Goal: Transaction & Acquisition: Book appointment/travel/reservation

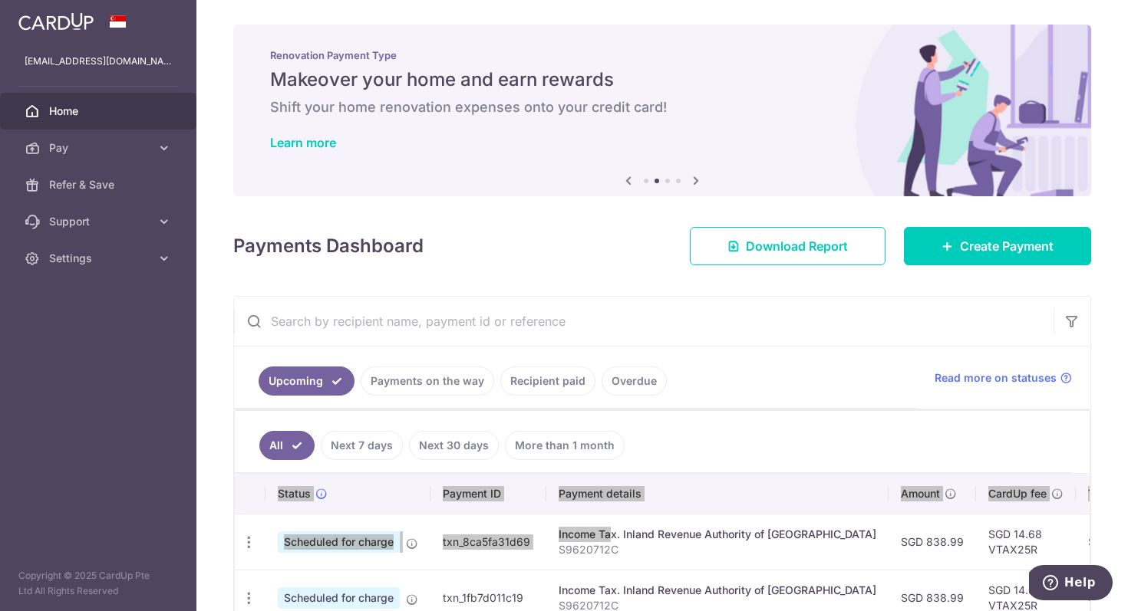
scroll to position [0, 324]
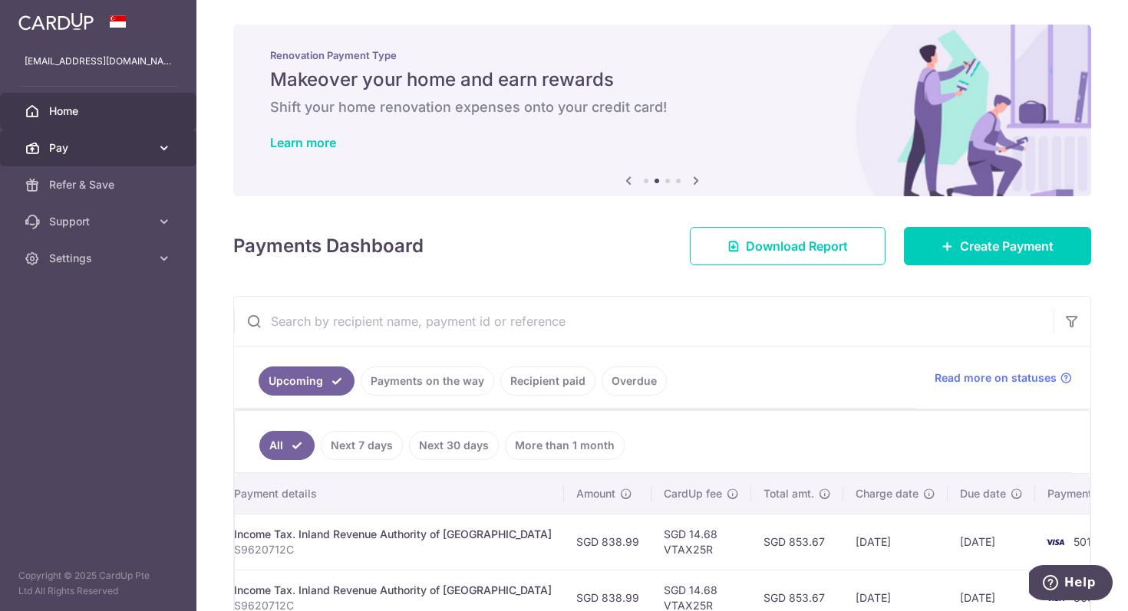
click at [173, 151] on link "Pay" at bounding box center [98, 148] width 196 height 37
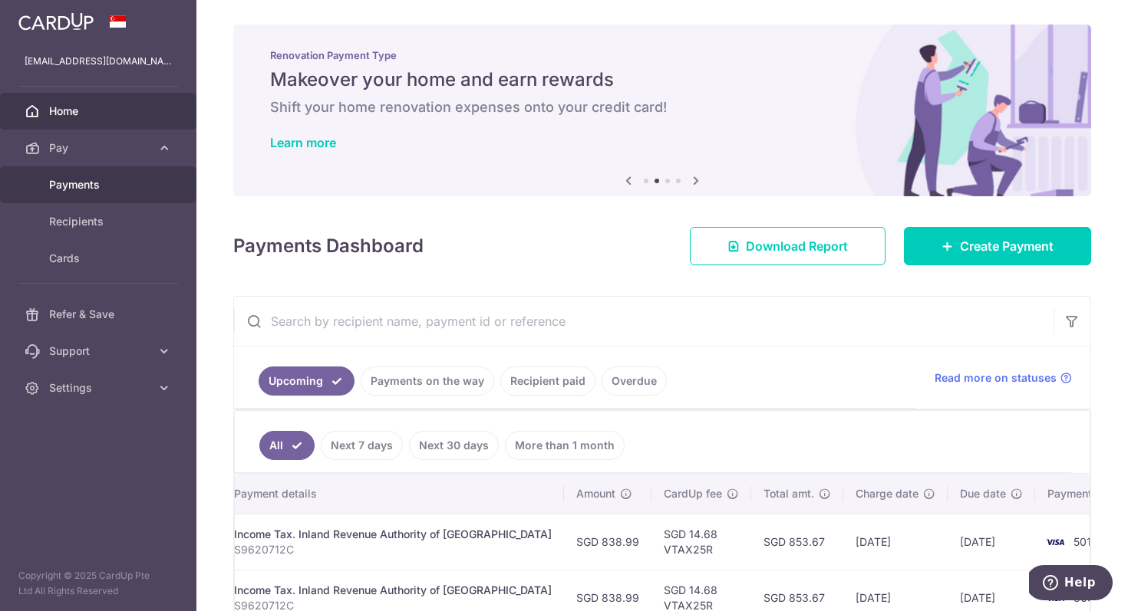
click at [91, 173] on link "Payments" at bounding box center [98, 184] width 196 height 37
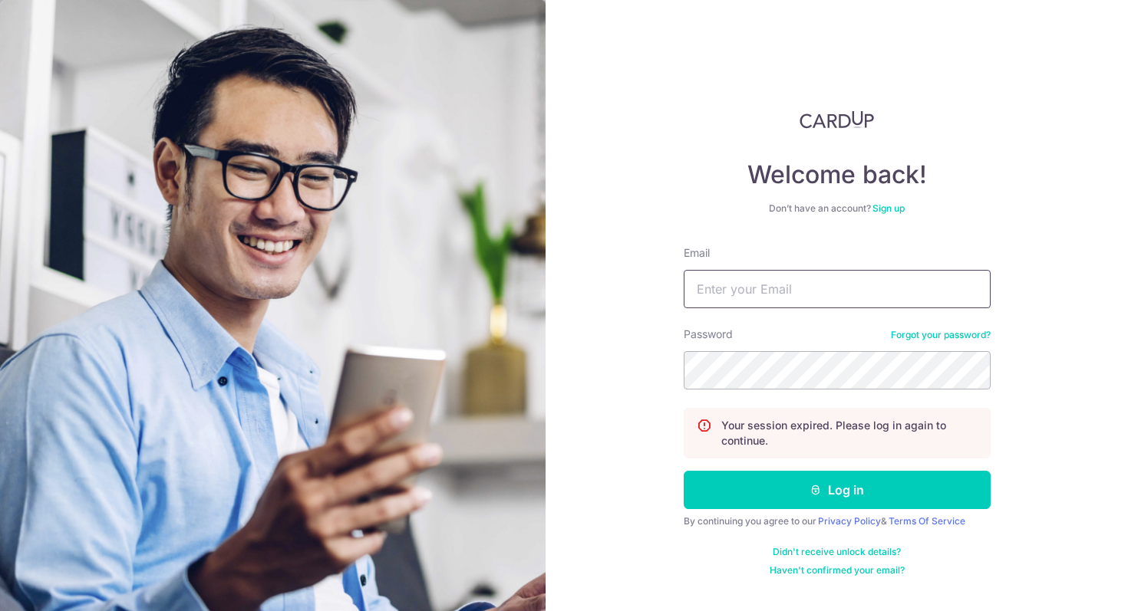
click at [722, 301] on input "Email" at bounding box center [837, 289] width 307 height 38
type input "tn.weisheng@gmail.com"
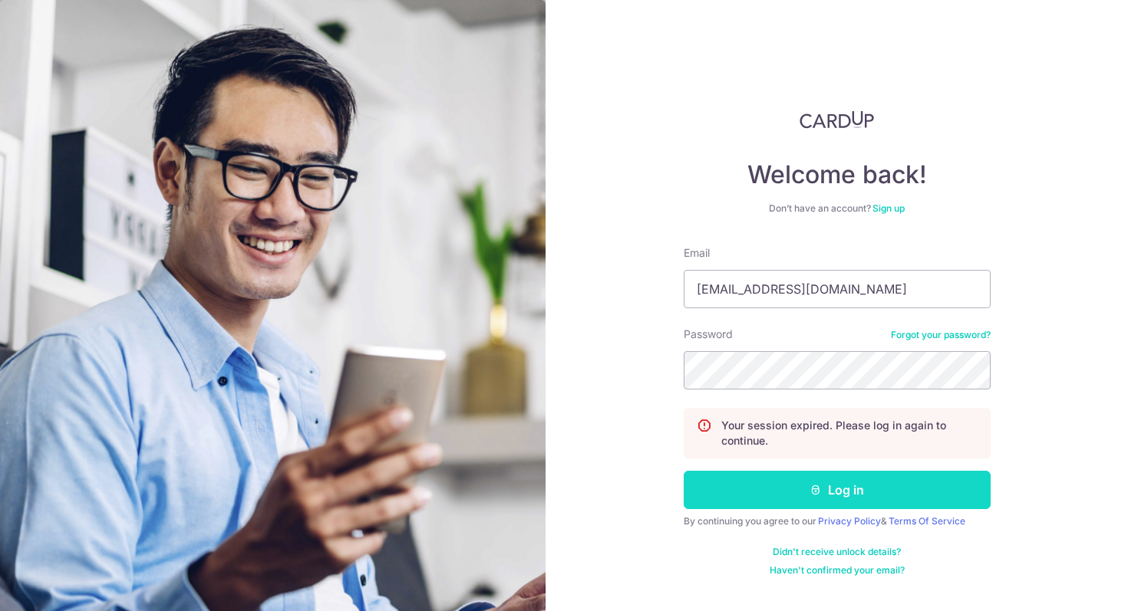
click at [868, 502] on button "Log in" at bounding box center [837, 490] width 307 height 38
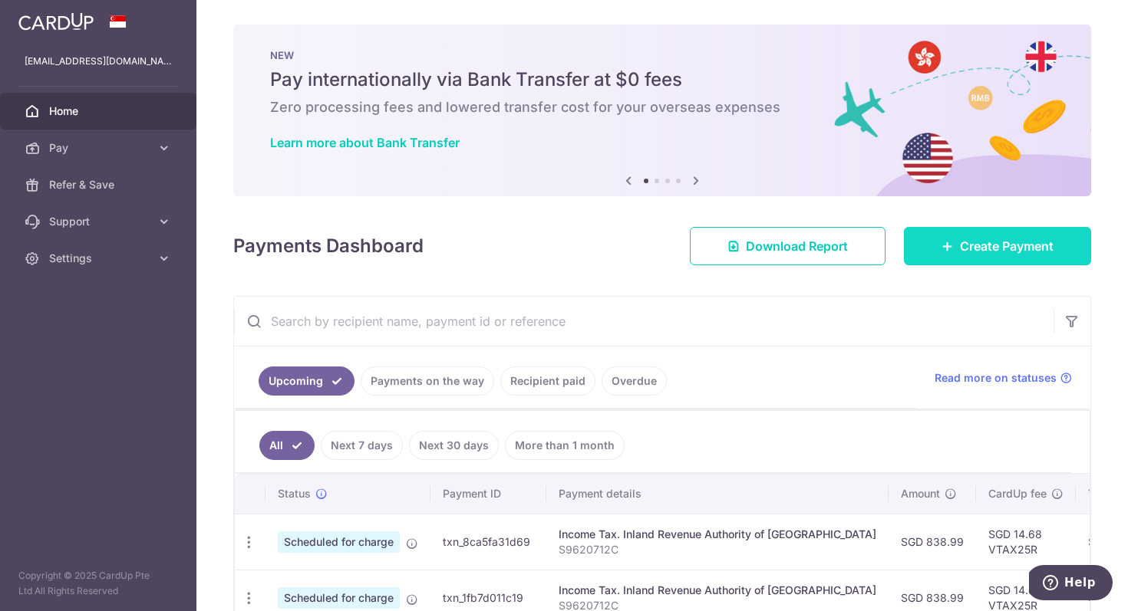
click at [954, 261] on link "Create Payment" at bounding box center [997, 246] width 187 height 38
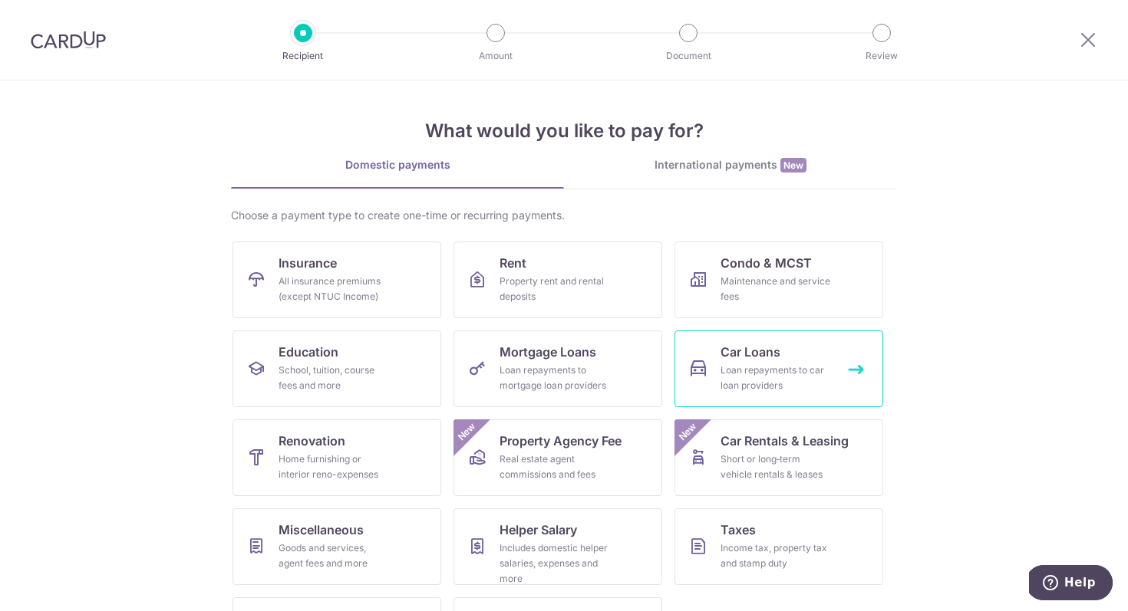
click at [766, 371] on div "Loan repayments to car loan providers" at bounding box center [775, 378] width 110 height 31
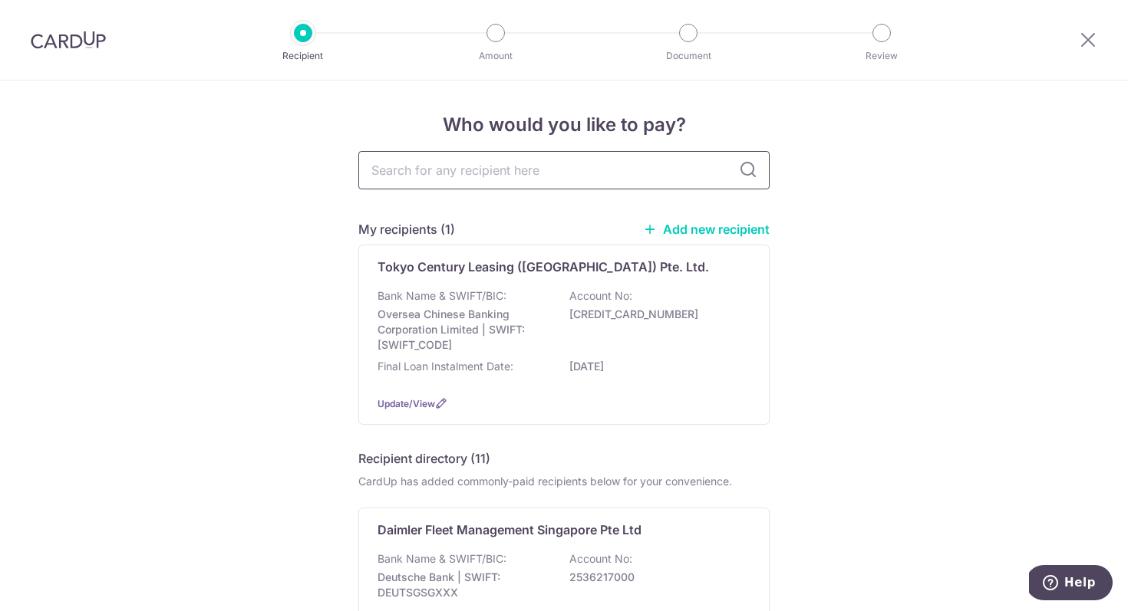
click at [481, 167] on input "text" at bounding box center [563, 170] width 411 height 38
type input "tok"
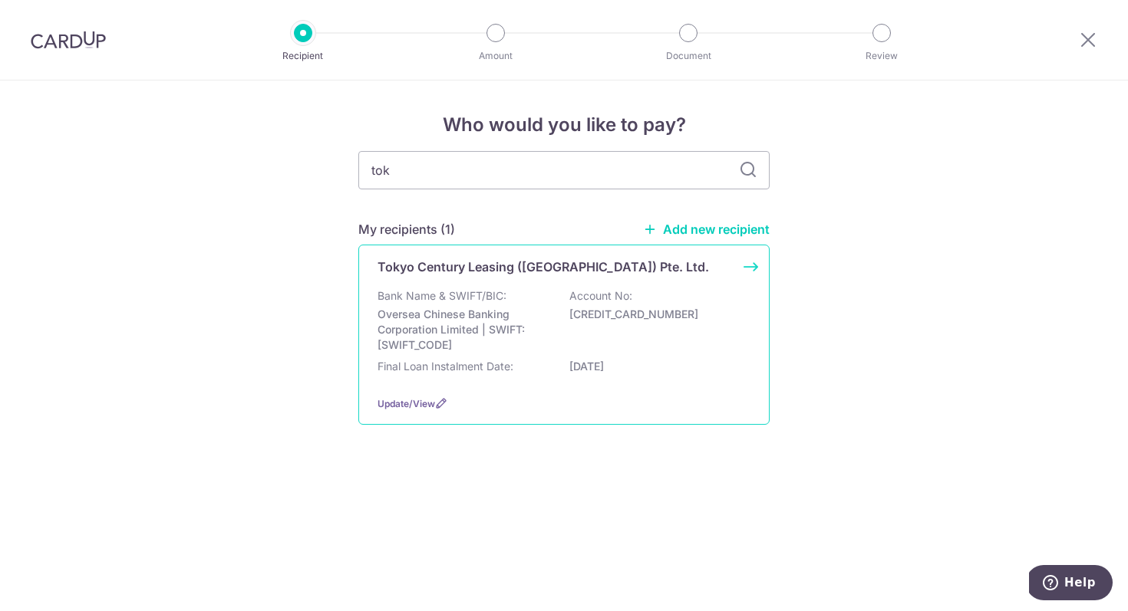
click at [481, 295] on p "Bank Name & SWIFT/BIC:" at bounding box center [441, 295] width 129 height 15
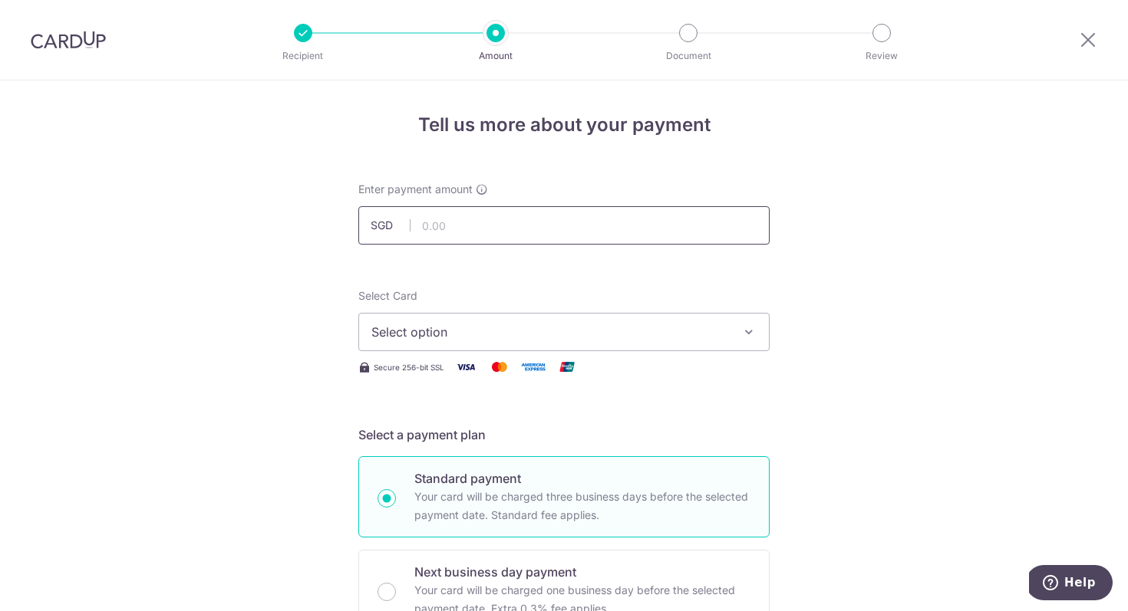
click at [486, 236] on input "text" at bounding box center [563, 225] width 411 height 38
type input "1,281.00"
click at [685, 331] on span "Select option" at bounding box center [549, 332] width 357 height 18
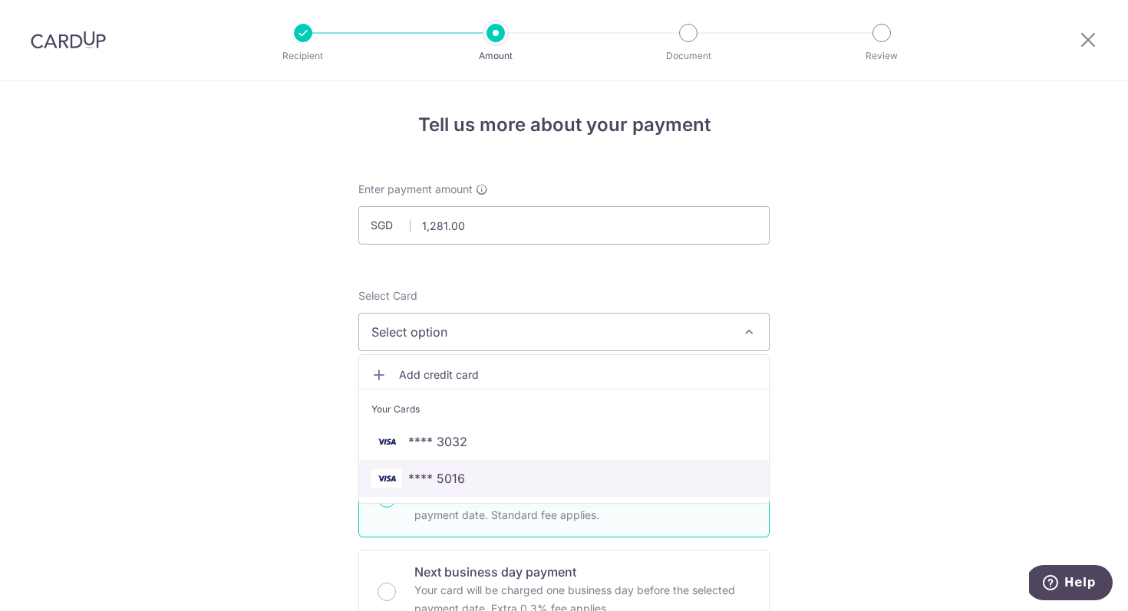
click at [586, 473] on span "**** 5016" at bounding box center [563, 478] width 385 height 18
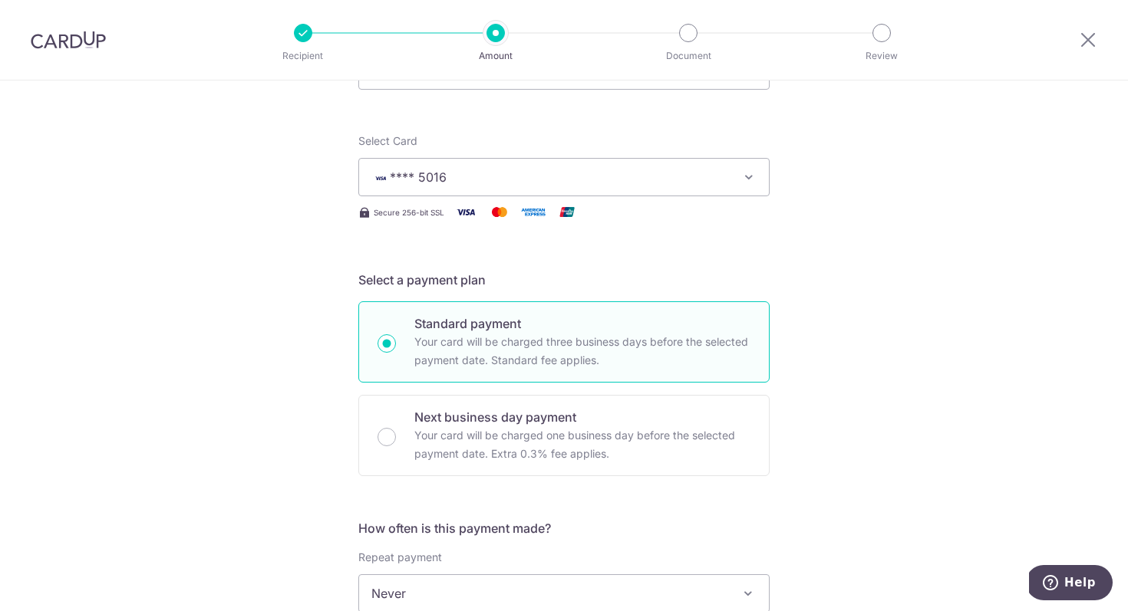
scroll to position [483, 0]
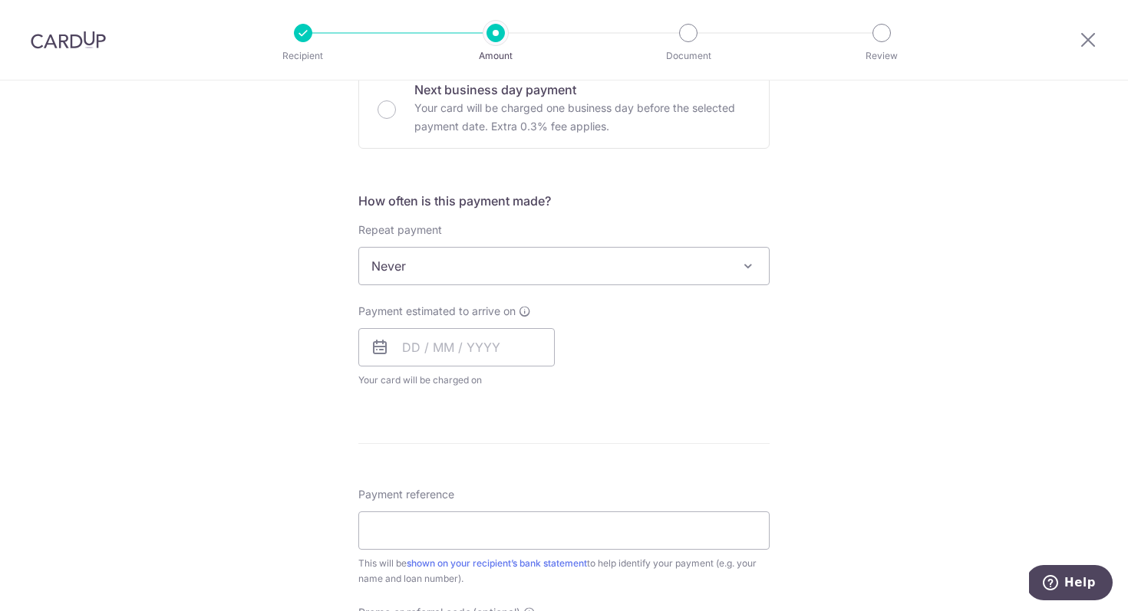
click at [541, 258] on span "Never" at bounding box center [564, 266] width 410 height 37
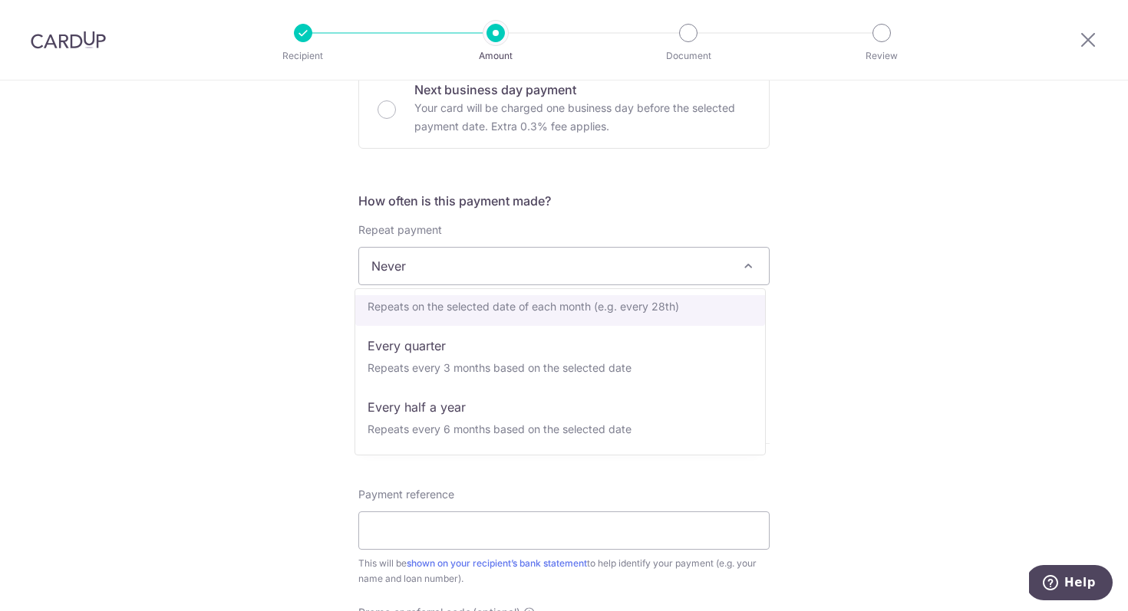
scroll to position [0, 0]
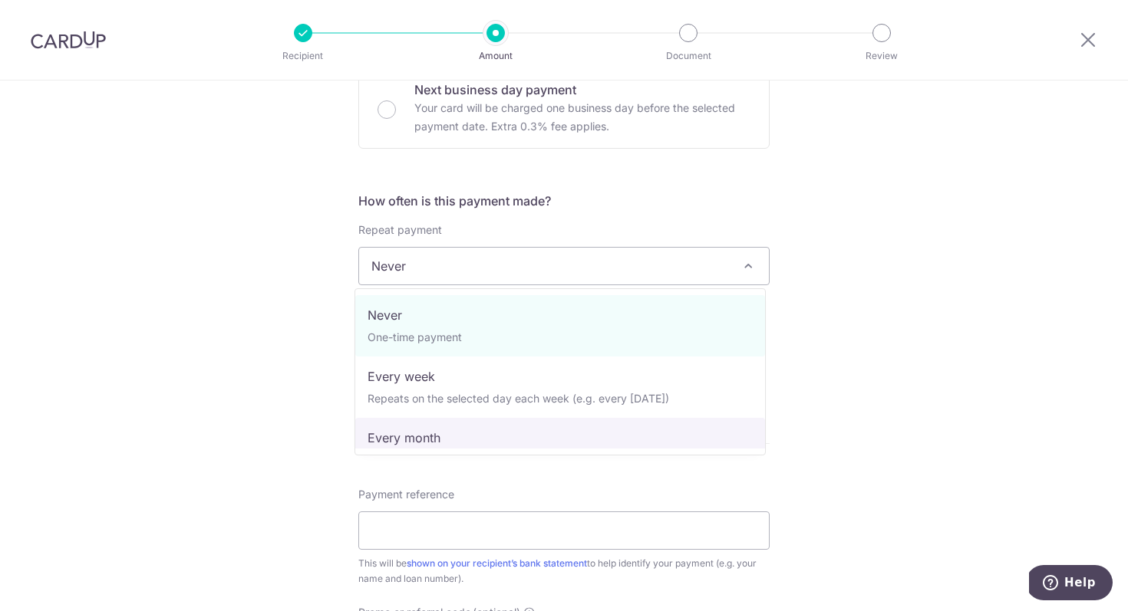
select select "3"
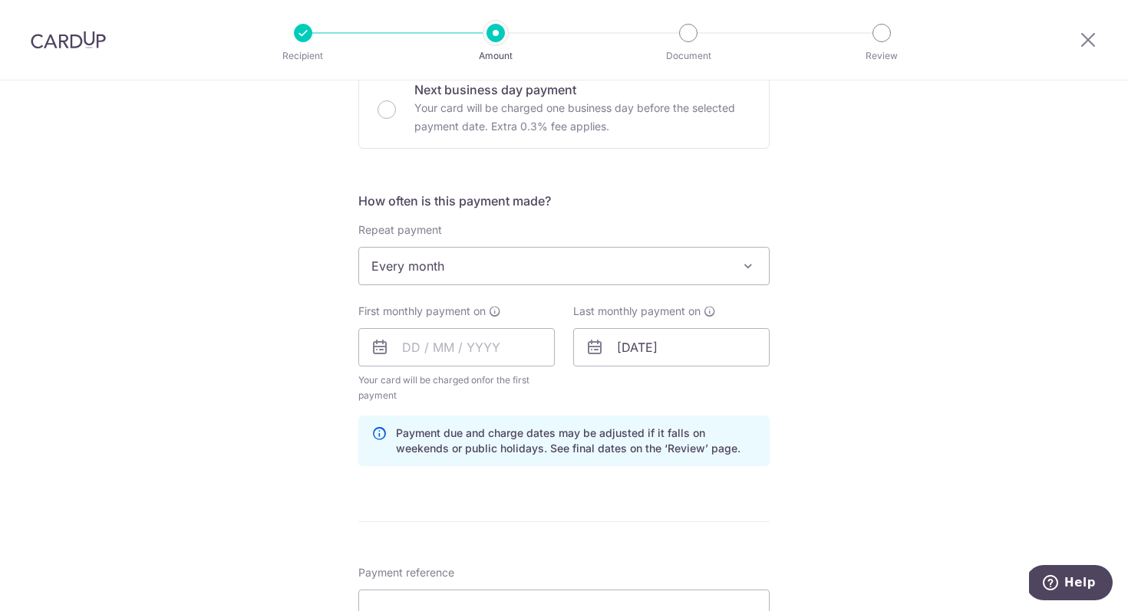
click at [193, 373] on div "Tell us more about your payment Enter payment amount SGD 1,281.00 1281.00 Selec…" at bounding box center [564, 331] width 1128 height 1466
click at [451, 354] on input "text" at bounding box center [456, 347] width 196 height 38
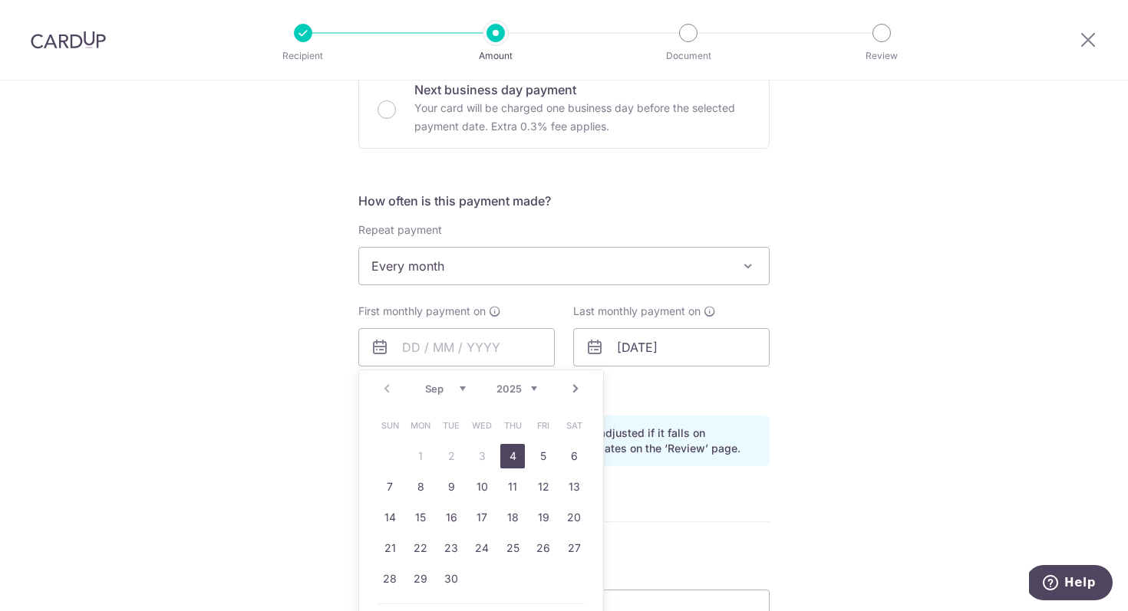
click at [255, 342] on div "Tell us more about your payment Enter payment amount SGD 1,281.00 1281.00 Selec…" at bounding box center [564, 331] width 1128 height 1466
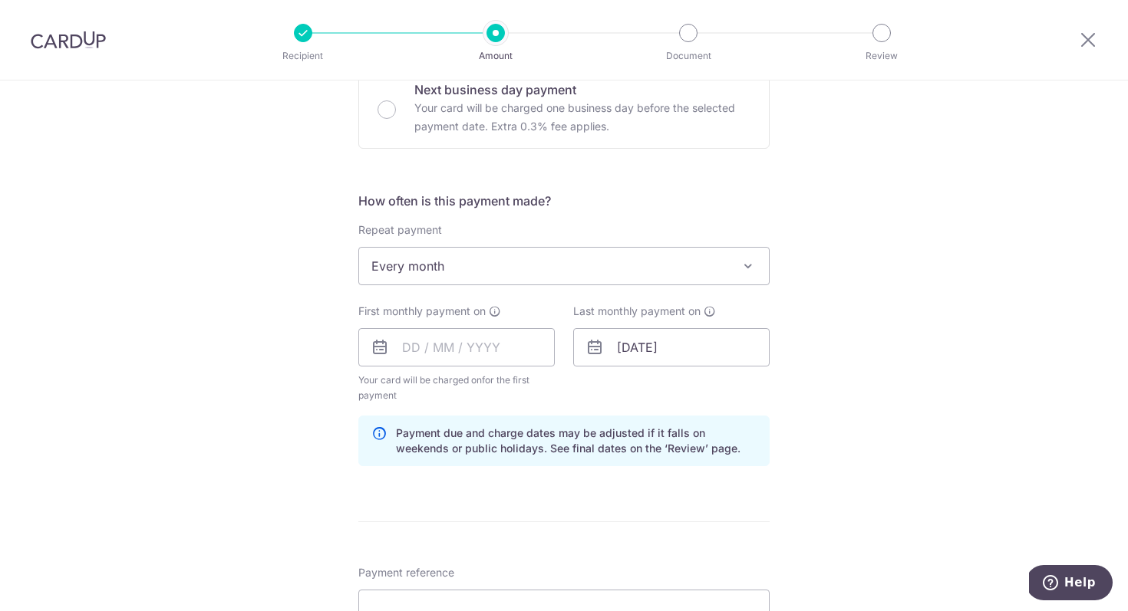
drag, startPoint x: 383, startPoint y: 388, endPoint x: 486, endPoint y: 387, distance: 103.6
click at [486, 387] on span "Your card will be charged on for the first payment" at bounding box center [456, 388] width 196 height 31
click at [489, 410] on div "How often is this payment made? Repeat payment Never Every week Every month Eve…" at bounding box center [563, 335] width 411 height 287
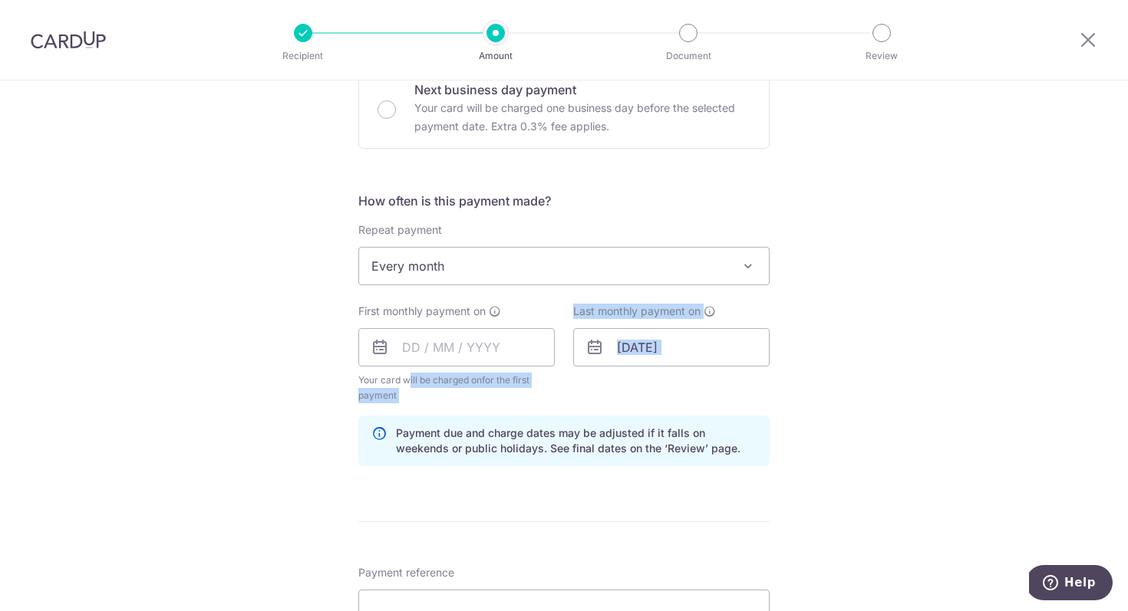
drag, startPoint x: 471, startPoint y: 403, endPoint x: 335, endPoint y: 381, distance: 137.5
click at [335, 381] on div "Tell us more about your payment Enter payment amount SGD 1,281.00 1281.00 Selec…" at bounding box center [564, 331] width 1128 height 1466
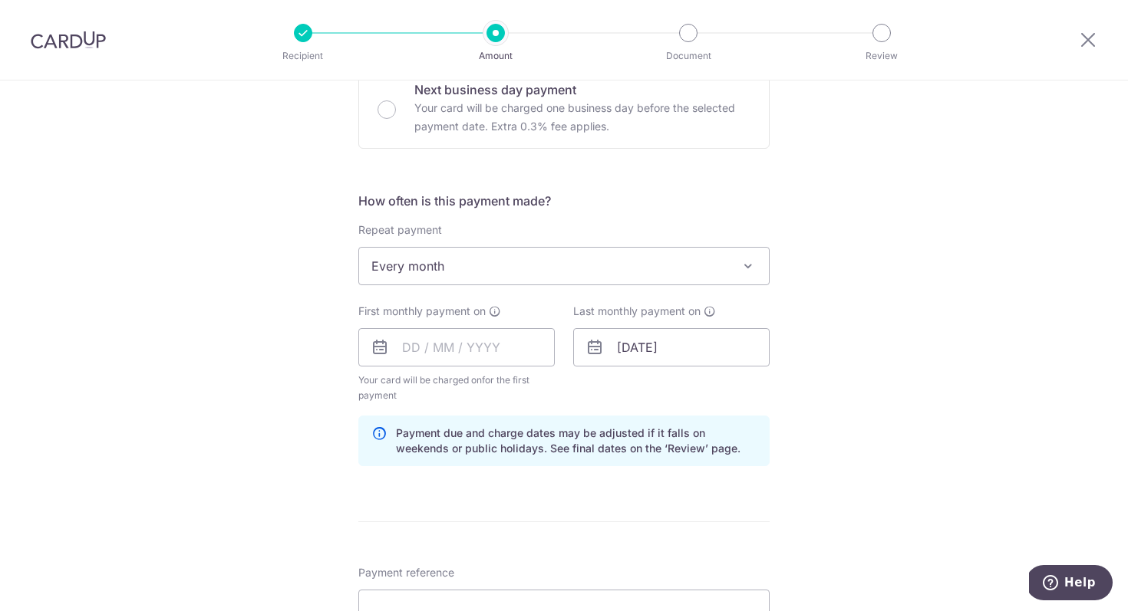
drag, startPoint x: 357, startPoint y: 379, endPoint x: 400, endPoint y: 381, distance: 43.0
click at [400, 381] on span "Your card will be charged on for the first payment" at bounding box center [456, 388] width 196 height 31
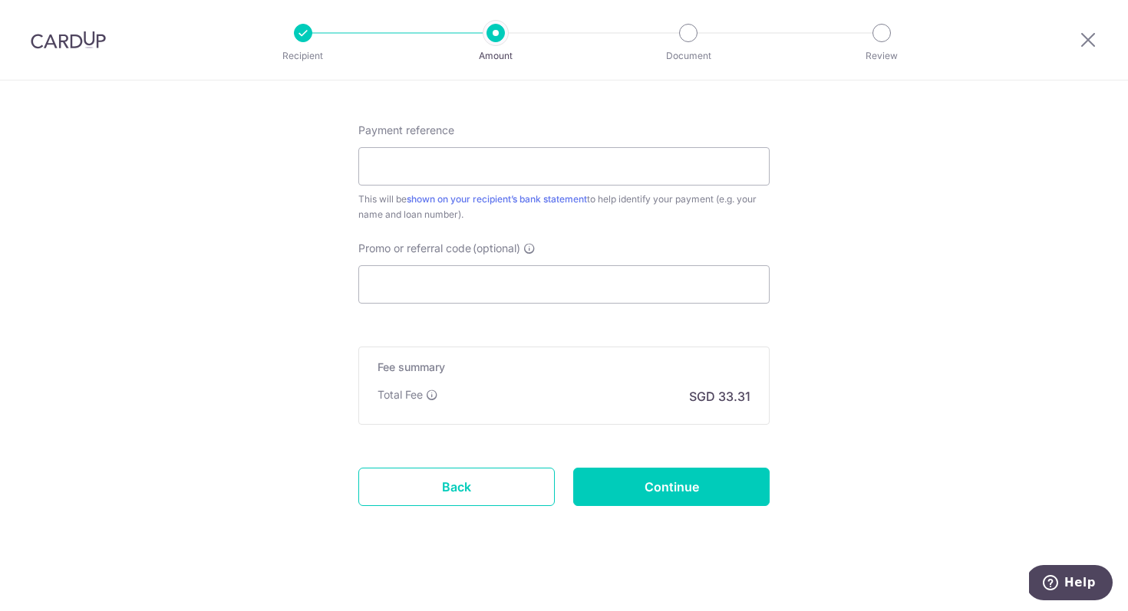
scroll to position [935, 0]
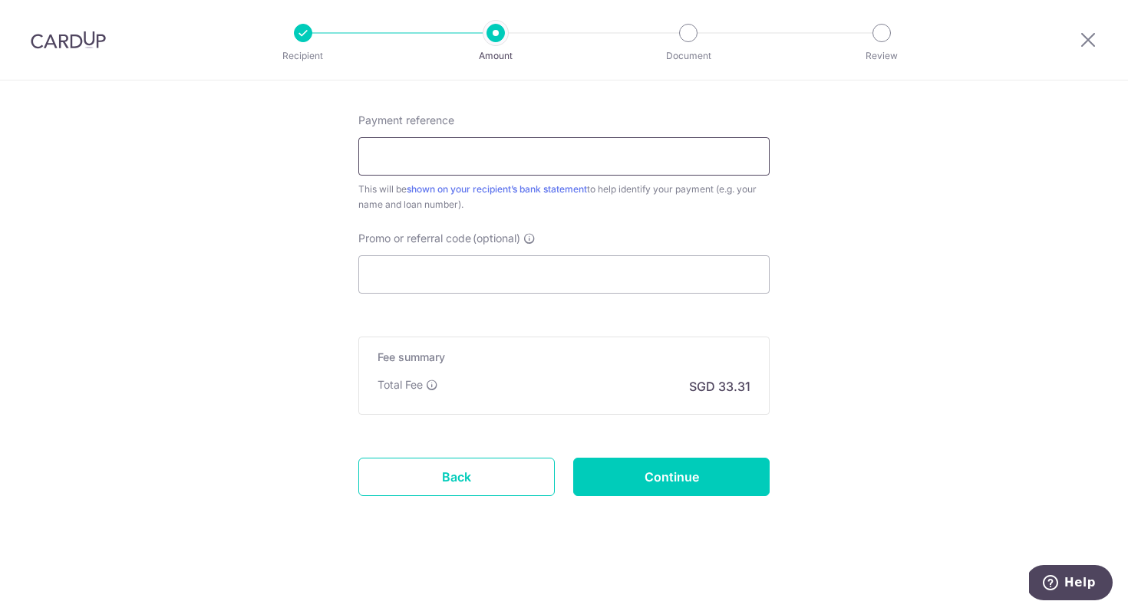
click at [453, 159] on input "Payment reference" at bounding box center [563, 156] width 411 height 38
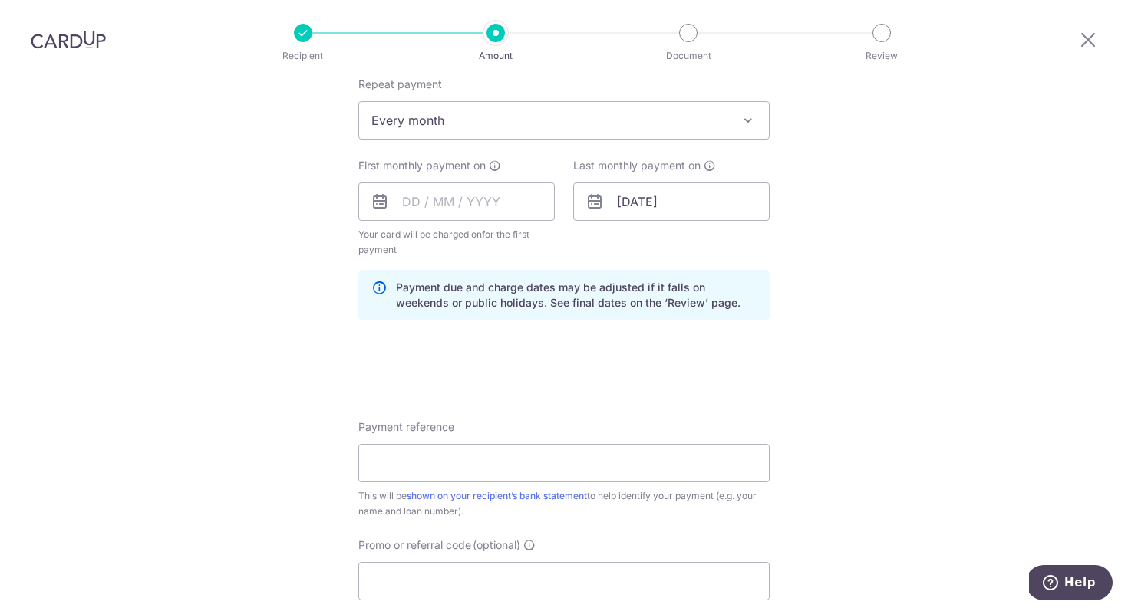
scroll to position [486, 0]
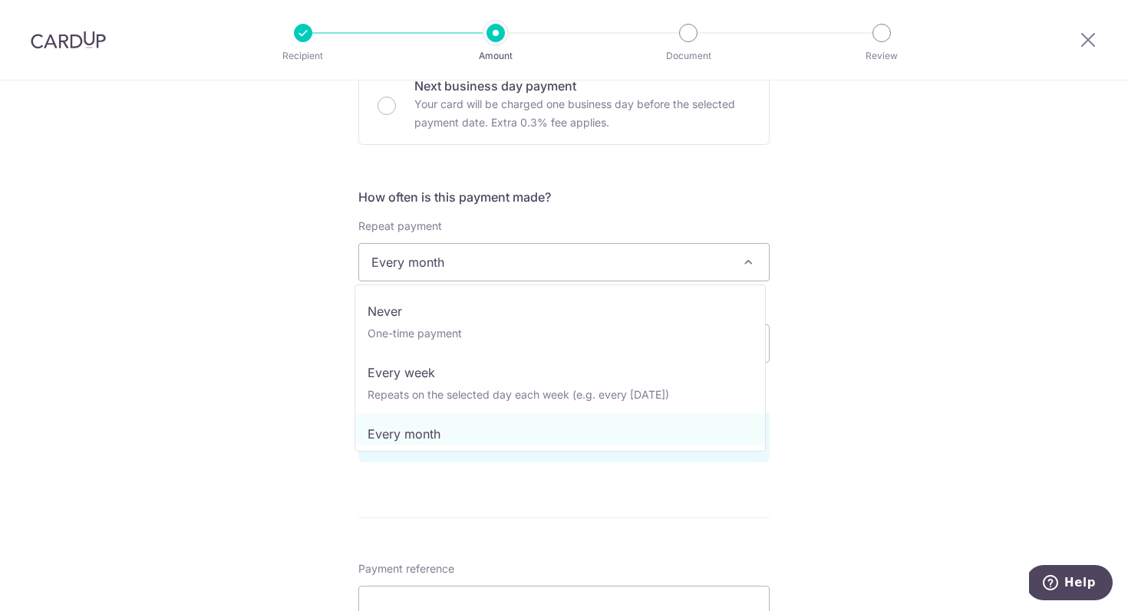
click at [443, 268] on span "Every month" at bounding box center [564, 262] width 410 height 37
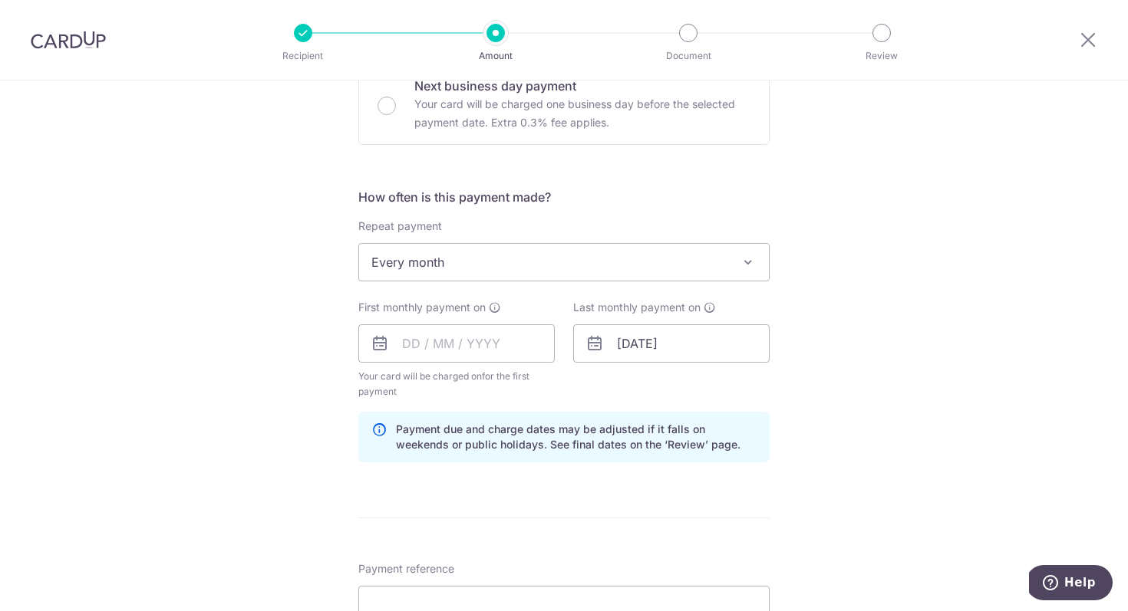
click at [292, 318] on div "Tell us more about your payment Enter payment amount SGD 1,281.00 1281.00 Selec…" at bounding box center [564, 327] width 1128 height 1466
click at [433, 343] on input "text" at bounding box center [456, 343] width 196 height 38
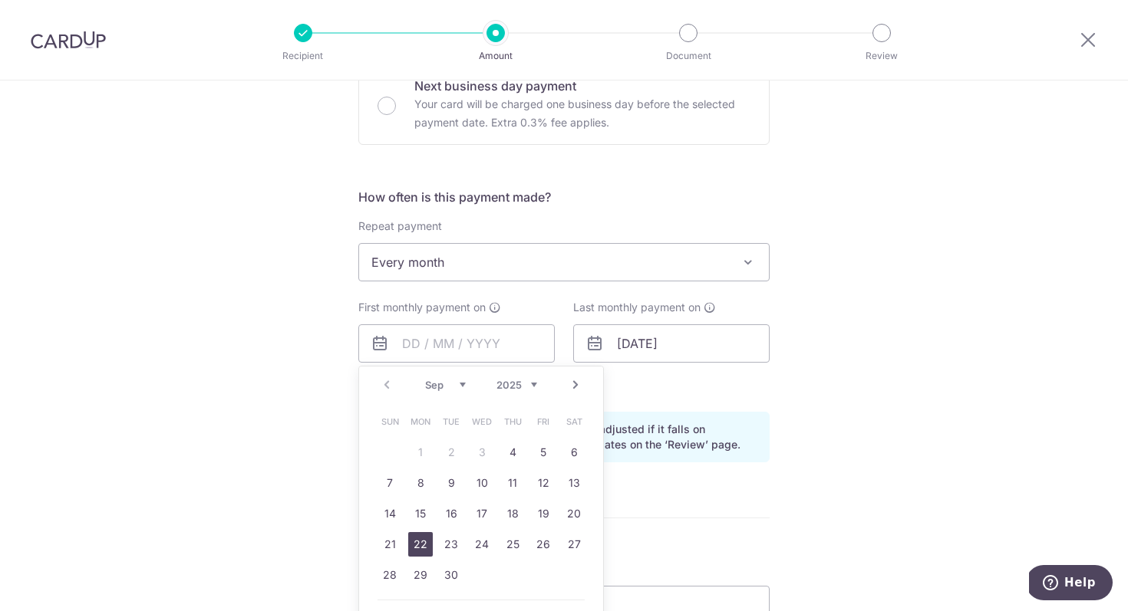
click at [423, 542] on link "22" at bounding box center [420, 544] width 25 height 25
type input "22/09/2025"
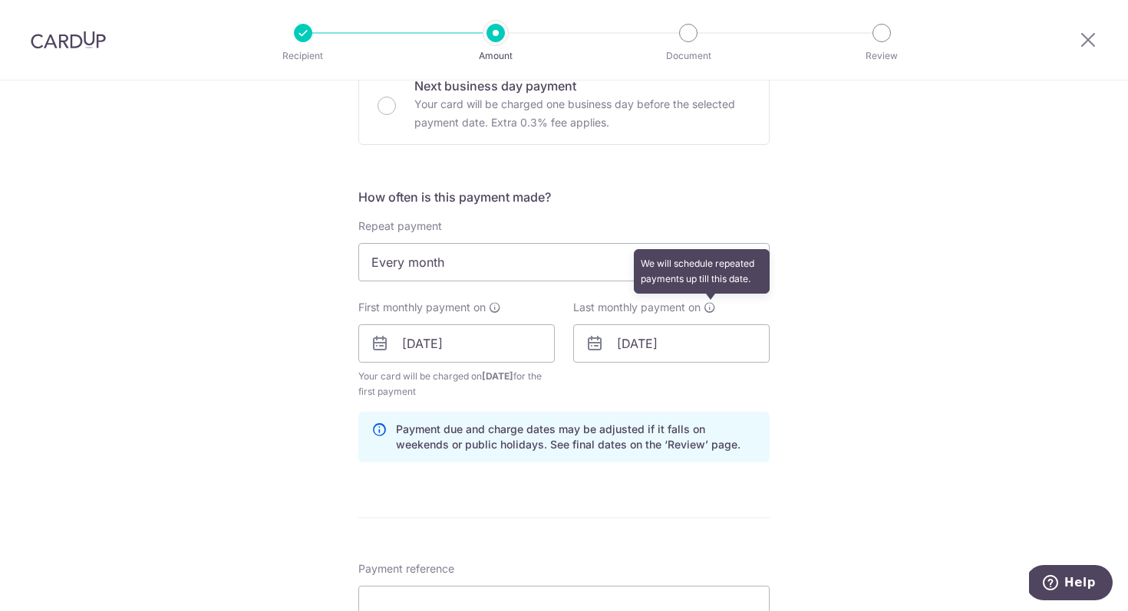
click at [706, 309] on icon at bounding box center [709, 307] width 12 height 12
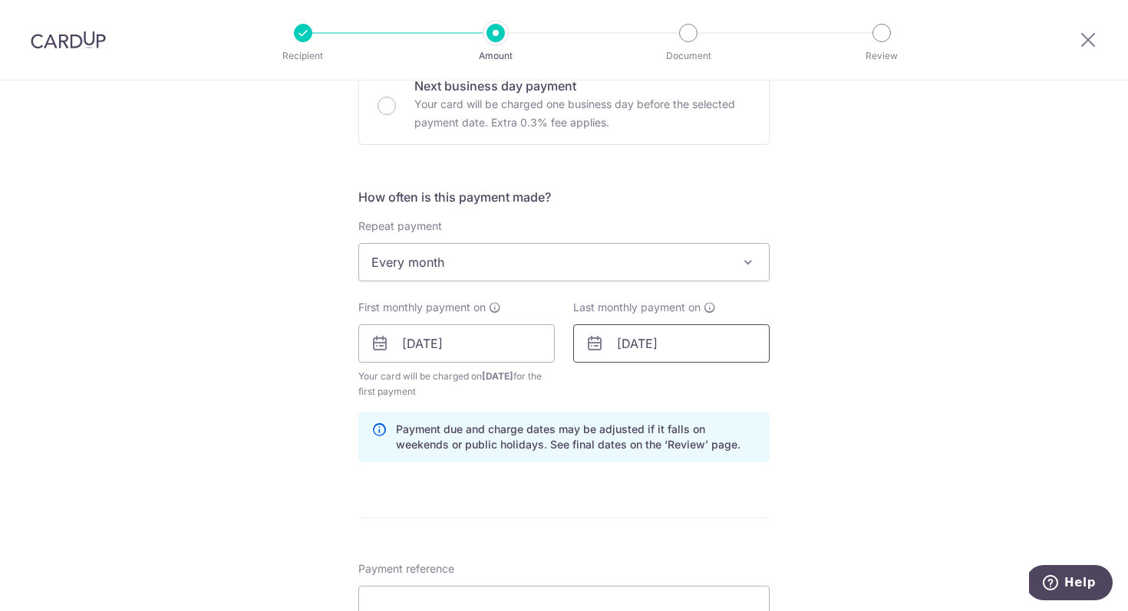
click at [700, 347] on input "21/08/2027" at bounding box center [671, 343] width 196 height 38
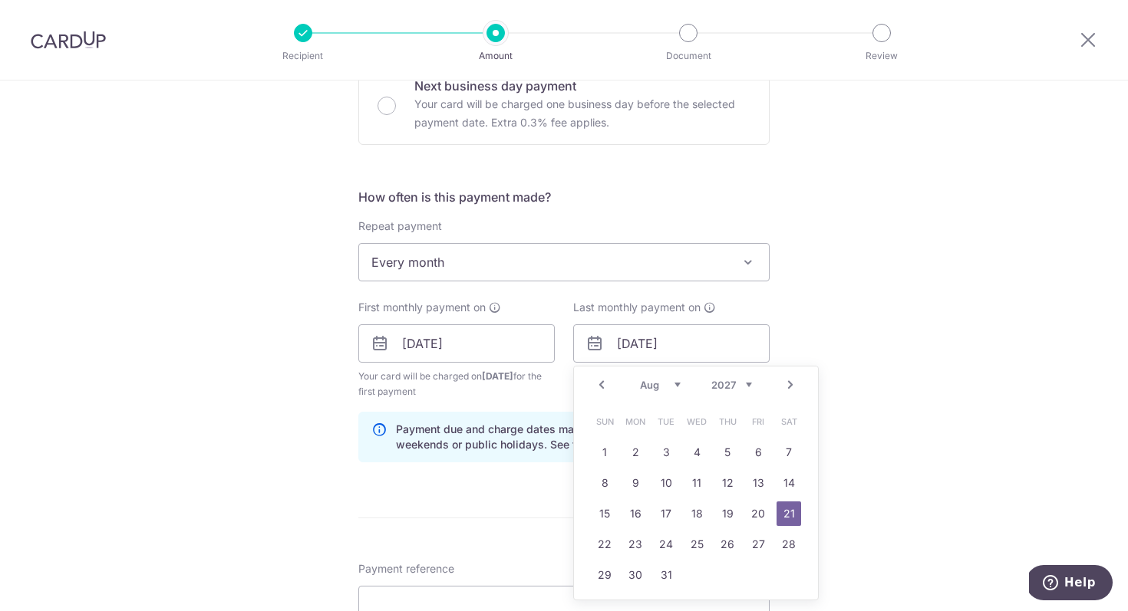
click at [954, 359] on div "Tell us more about your payment Enter payment amount SGD 1,281.00 1281.00 Selec…" at bounding box center [564, 327] width 1128 height 1466
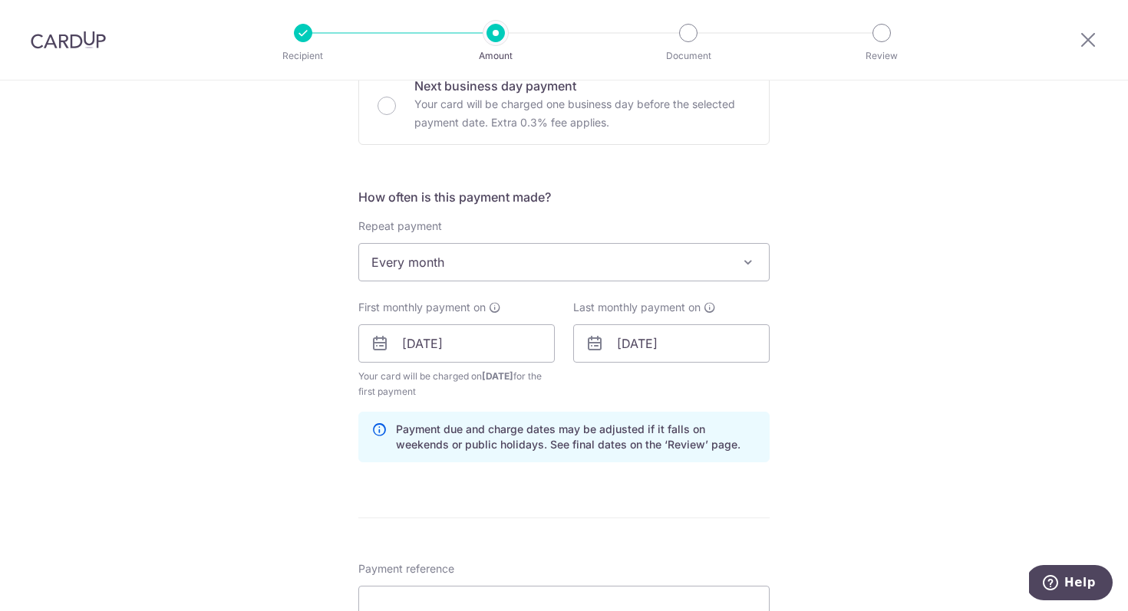
scroll to position [758, 0]
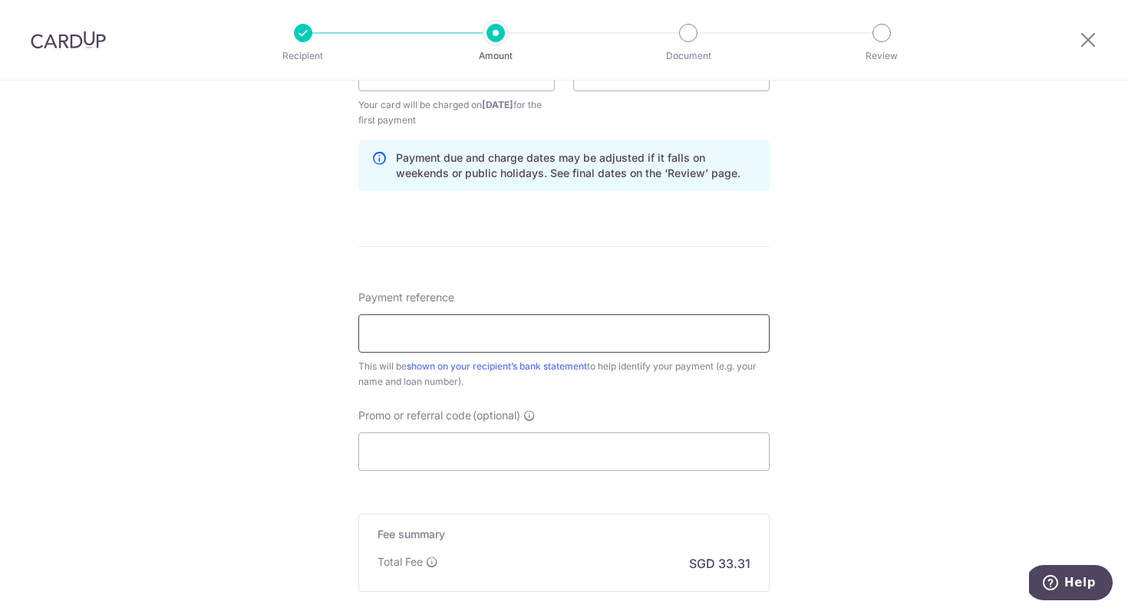
click at [559, 331] on input "Payment reference" at bounding box center [563, 334] width 411 height 38
click at [133, 380] on div "Tell us more about your payment Enter payment amount SGD 1,281.00 1281.00 Selec…" at bounding box center [564, 56] width 1128 height 1466
click at [536, 370] on link "shown on your recipient’s bank statement" at bounding box center [497, 367] width 180 height 12
click at [502, 345] on input "Payment reference" at bounding box center [563, 334] width 411 height 38
click at [223, 399] on div "Tell us more about your payment Enter payment amount SGD 1,281.00 1281.00 Selec…" at bounding box center [564, 56] width 1128 height 1466
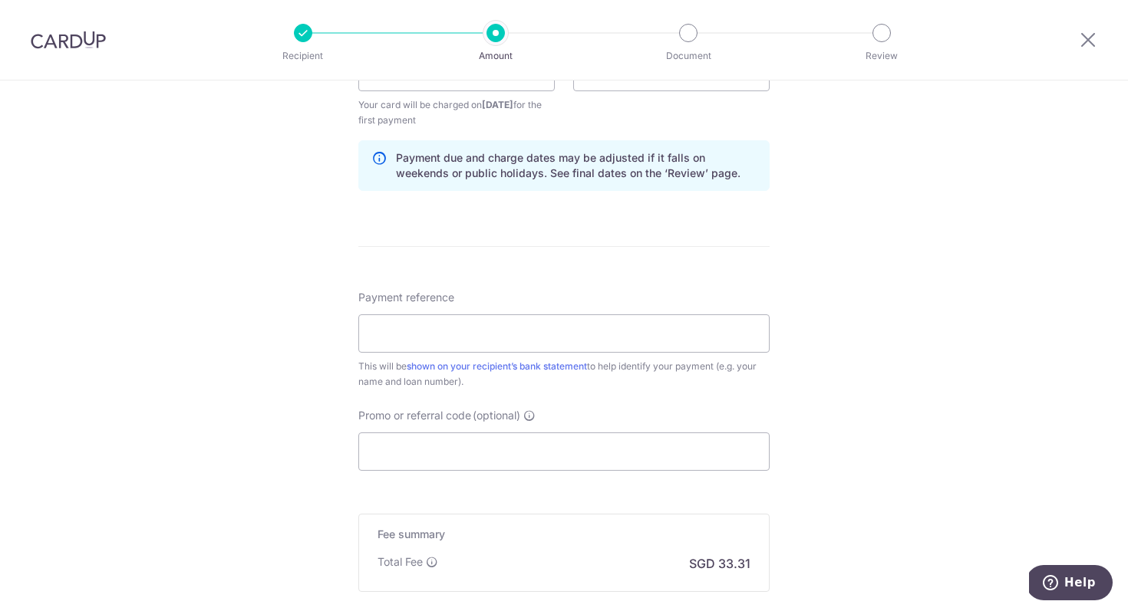
click at [469, 311] on div "Payment reference This will be shown on your recipient’s bank statement to help…" at bounding box center [563, 340] width 411 height 100
click at [467, 317] on input "Payment reference" at bounding box center [563, 334] width 411 height 38
drag, startPoint x: 421, startPoint y: 334, endPoint x: 270, endPoint y: 354, distance: 152.5
click at [270, 355] on div "Tell us more about your payment Enter payment amount SGD 1,281.00 1281.00 Selec…" at bounding box center [564, 56] width 1128 height 1466
click at [414, 332] on input "3407162 COLL T20343" at bounding box center [563, 334] width 411 height 38
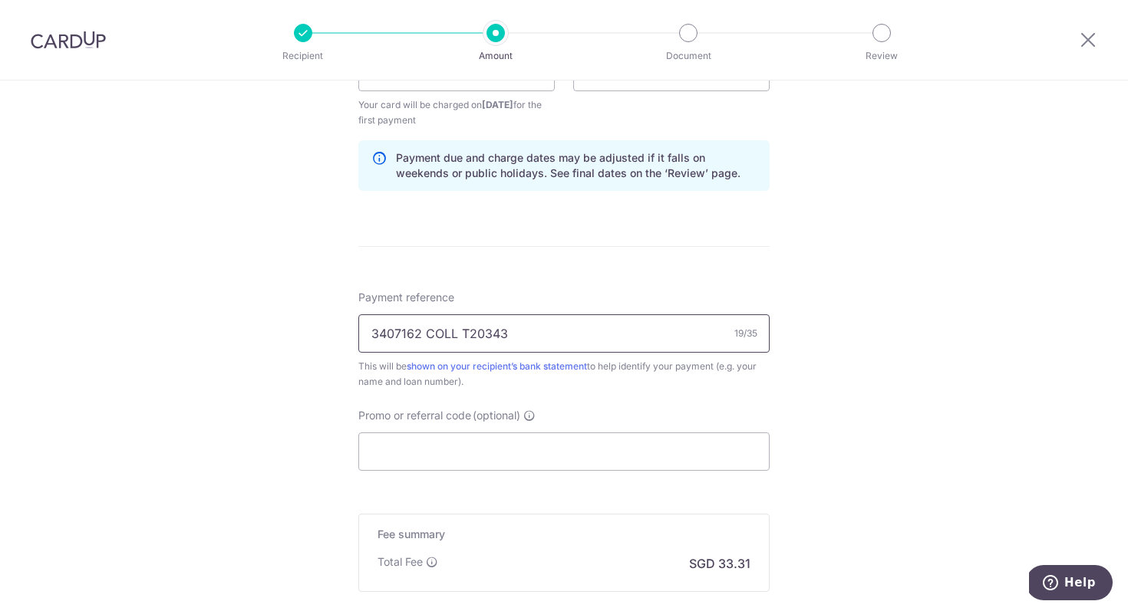
drag, startPoint x: 420, startPoint y: 332, endPoint x: 298, endPoint y: 333, distance: 122.7
click at [298, 333] on div "Tell us more about your payment Enter payment amount SGD 1,281.00 1281.00 Selec…" at bounding box center [564, 56] width 1128 height 1466
type input "COLL T20343"
click at [308, 334] on div "Tell us more about your payment Enter payment amount SGD 1,281.00 1281.00 Selec…" at bounding box center [564, 56] width 1128 height 1466
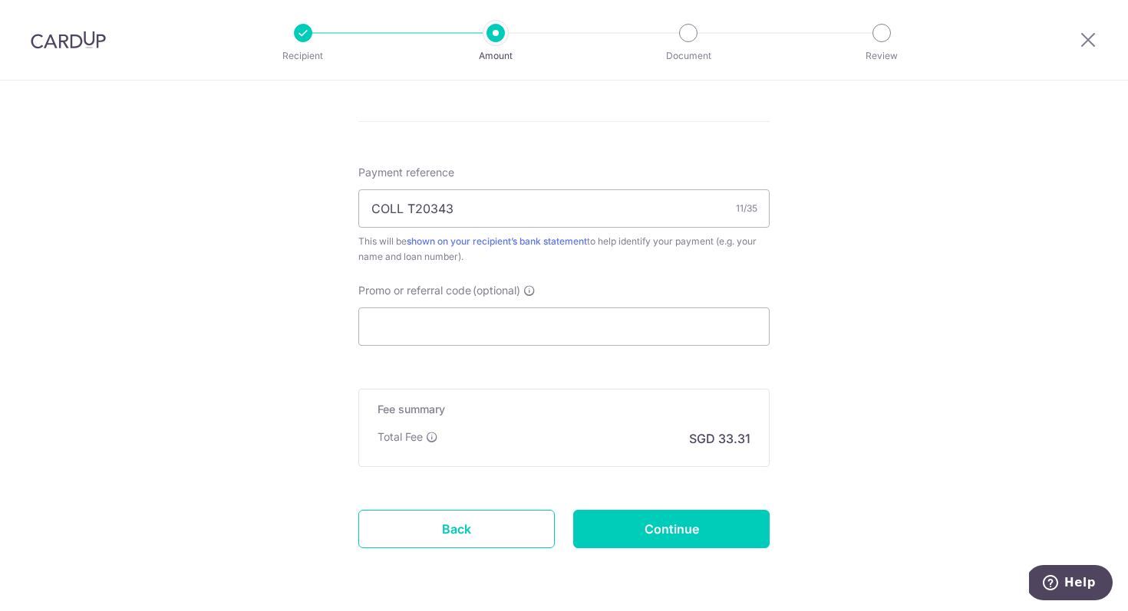
scroll to position [935, 0]
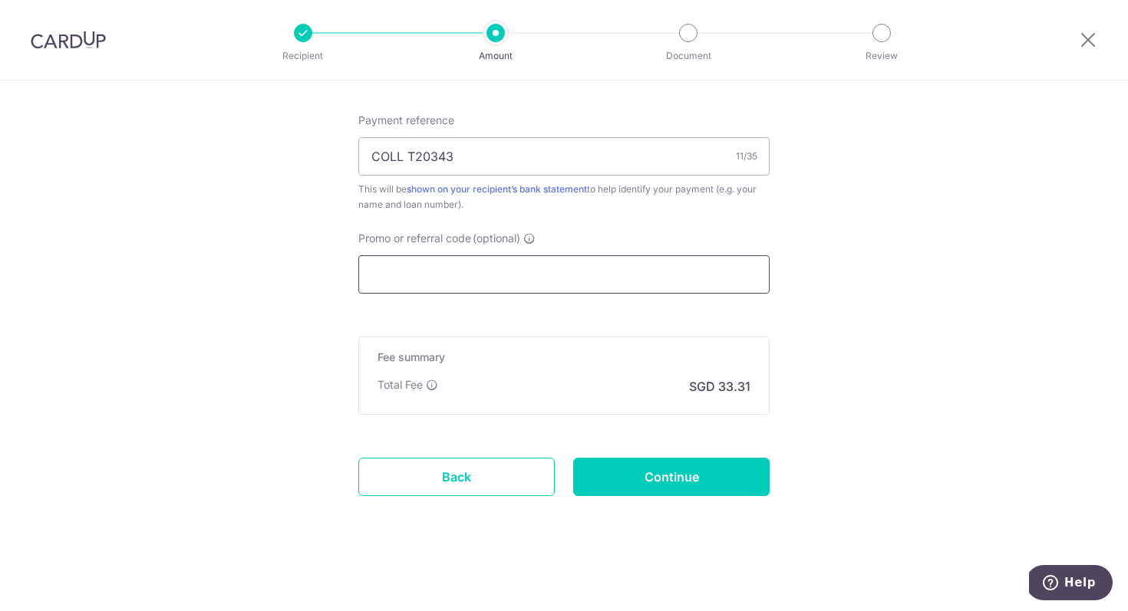
click at [396, 257] on input "Promo or referral code (optional)" at bounding box center [563, 274] width 411 height 38
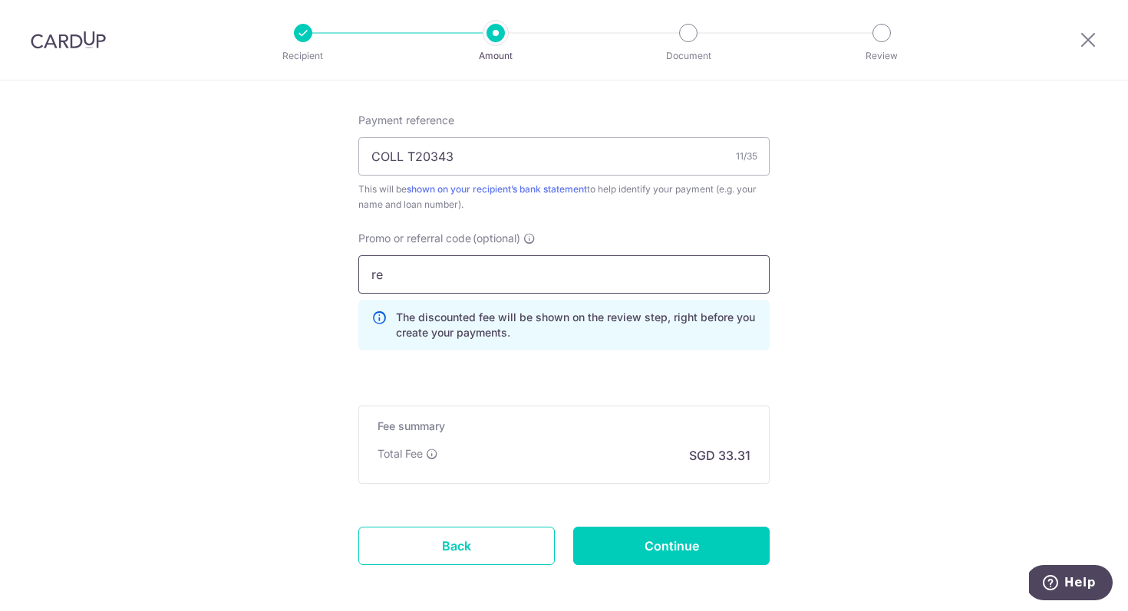
type input "r"
type input "REC185"
click at [726, 530] on input "Continue" at bounding box center [671, 546] width 196 height 38
type input "Create Schedule"
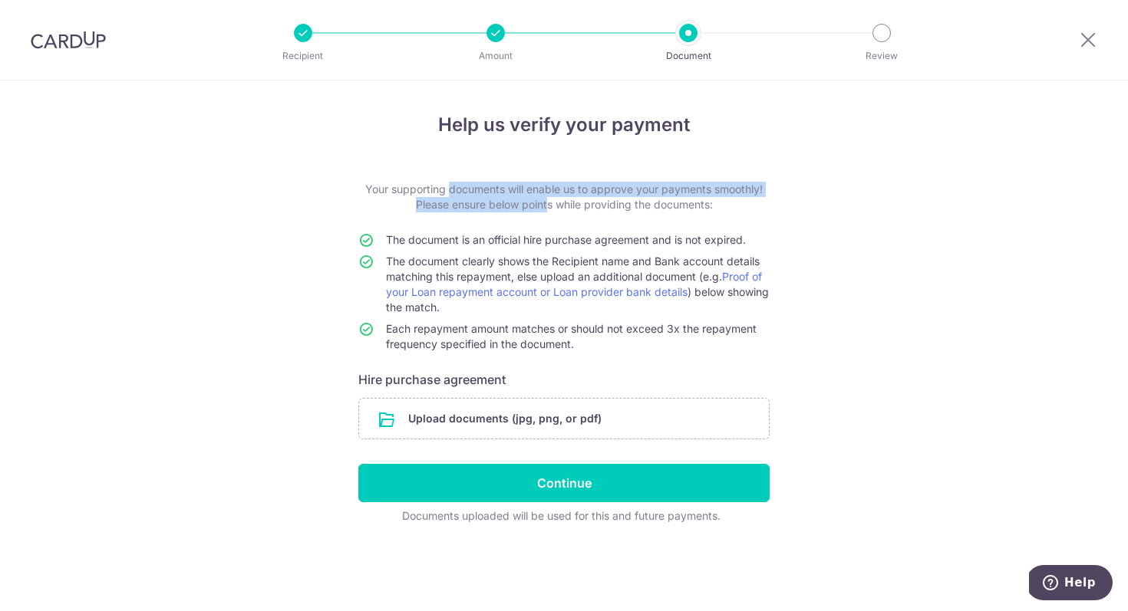
drag, startPoint x: 404, startPoint y: 186, endPoint x: 541, endPoint y: 199, distance: 137.2
click at [541, 199] on p "Your supporting documents will enable us to approve your payments smoothly! Ple…" at bounding box center [563, 197] width 411 height 31
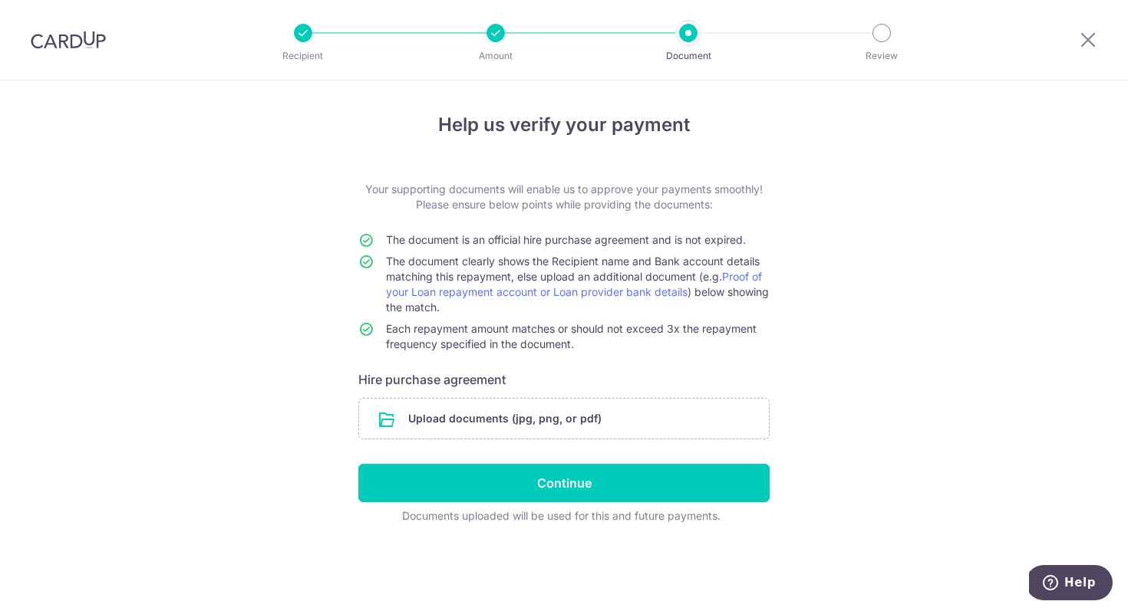
click at [536, 227] on form "Your supporting documents will enable us to approve your payments smoothly! Ple…" at bounding box center [563, 353] width 411 height 342
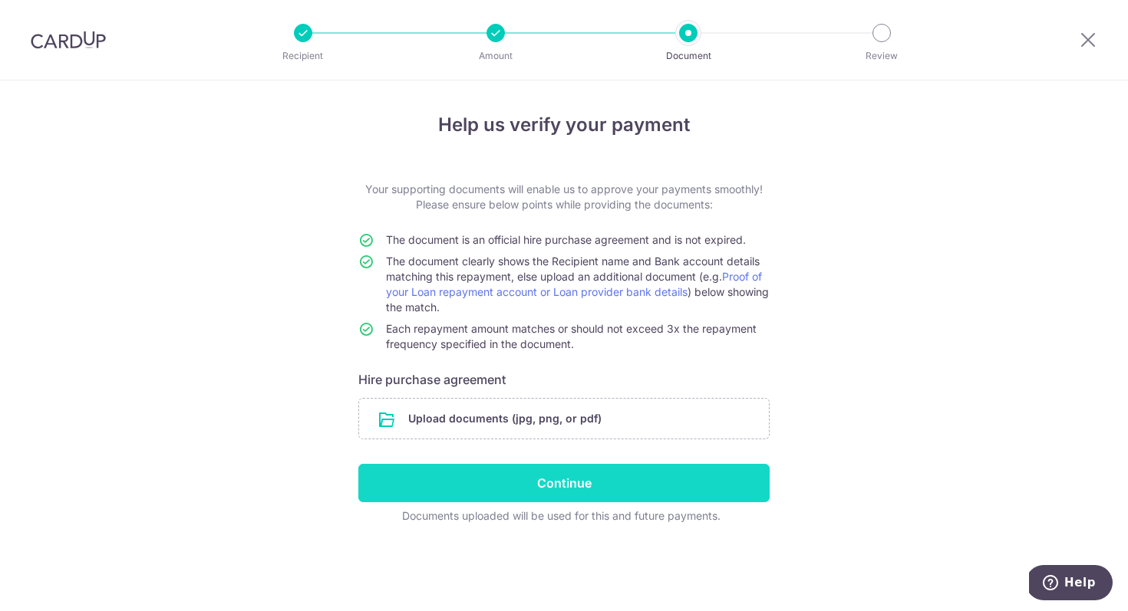
click at [560, 479] on input "Continue" at bounding box center [563, 483] width 411 height 38
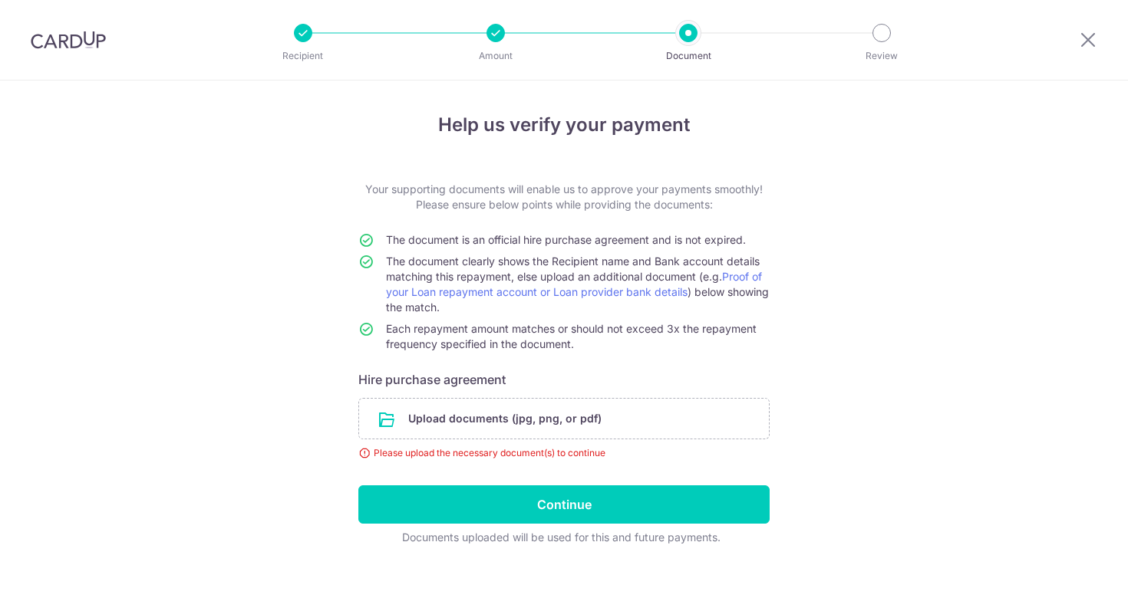
scroll to position [6, 0]
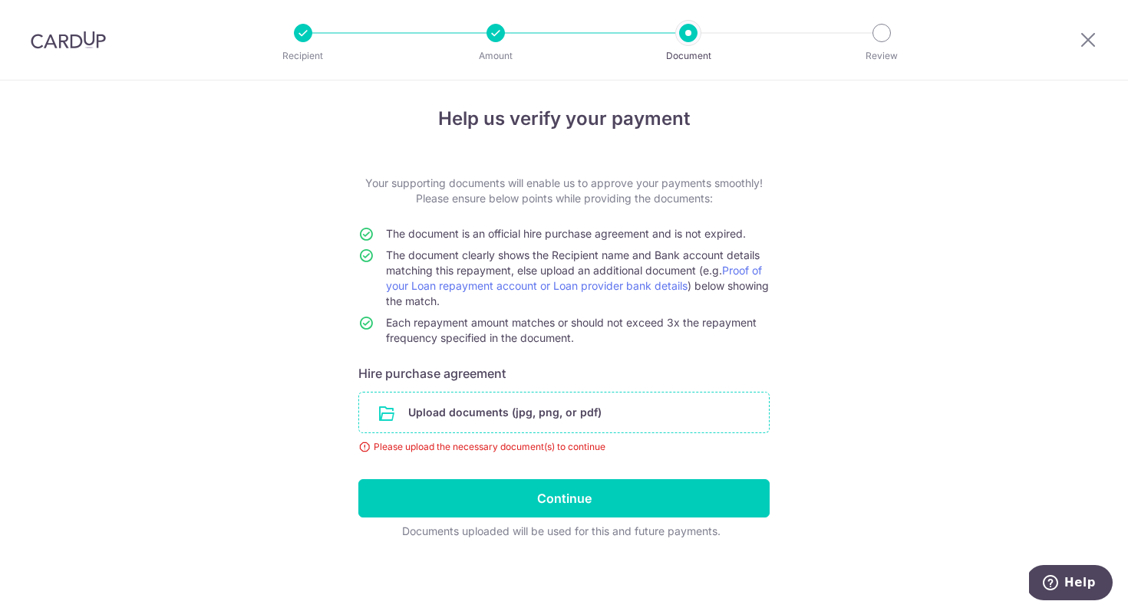
click at [512, 400] on input "file" at bounding box center [564, 413] width 410 height 40
click at [464, 412] on input "file" at bounding box center [564, 413] width 410 height 40
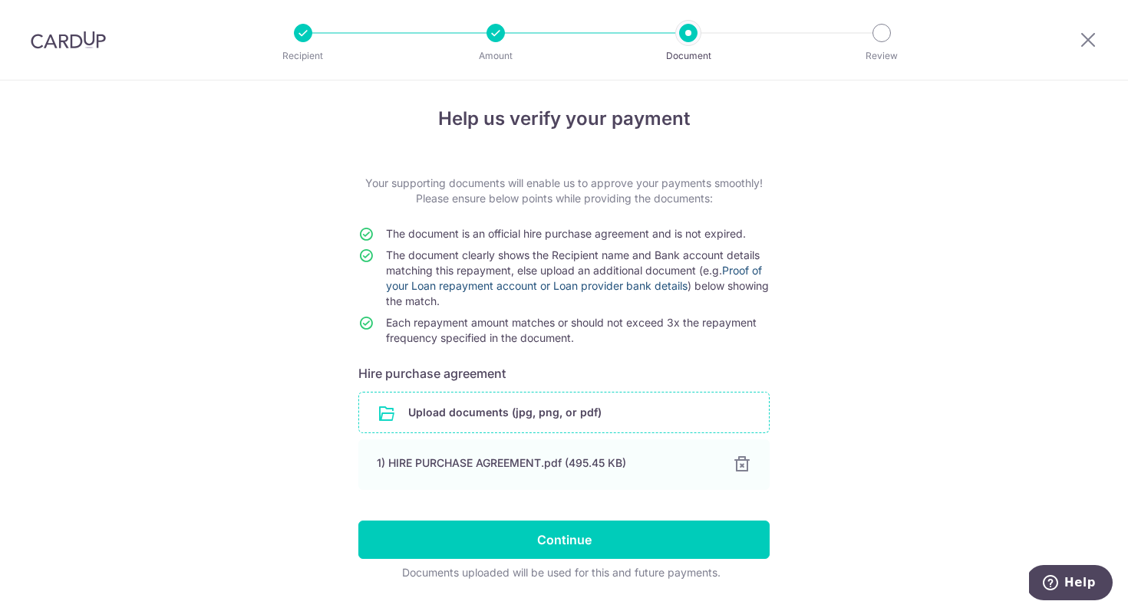
click at [615, 292] on link "Proof of your Loan repayment account or Loan provider bank details" at bounding box center [574, 278] width 376 height 28
click at [516, 419] on input "file" at bounding box center [564, 413] width 410 height 40
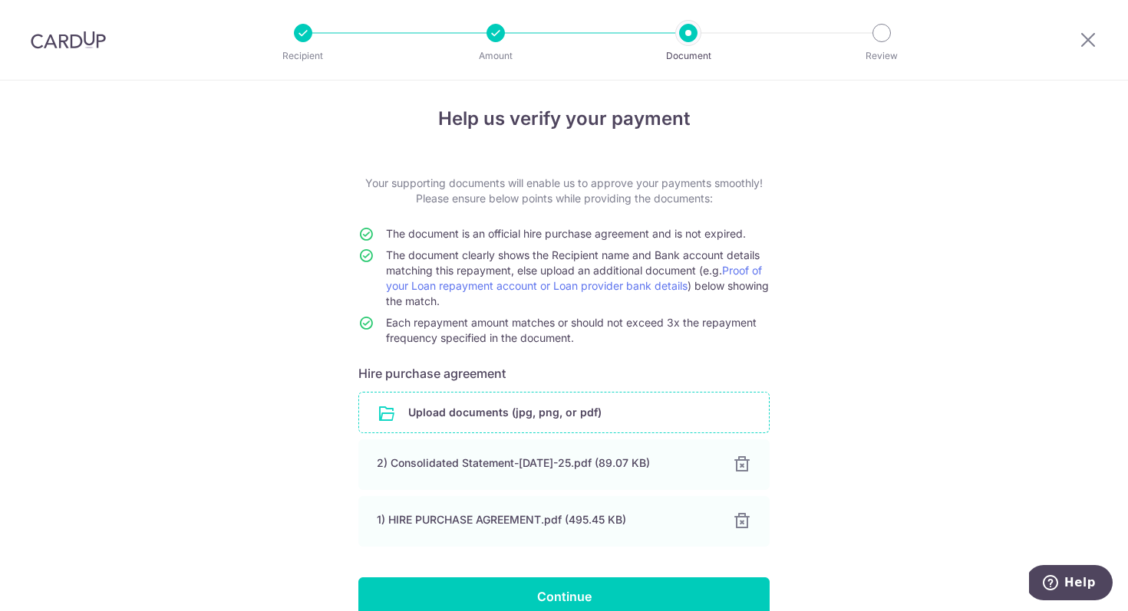
scroll to position [104, 0]
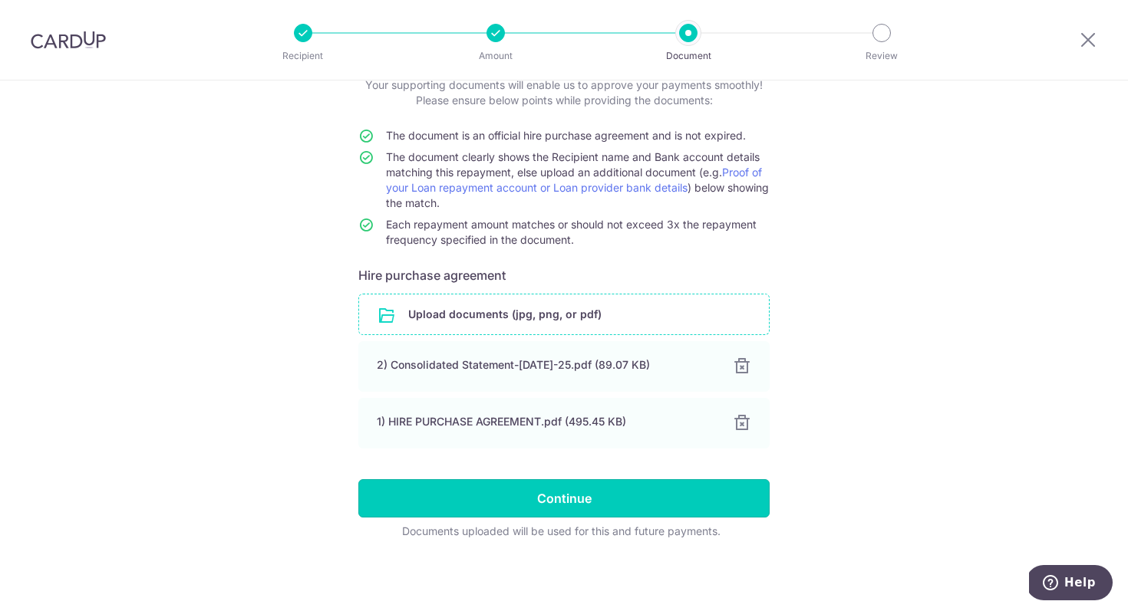
drag, startPoint x: 581, startPoint y: 506, endPoint x: 588, endPoint y: 496, distance: 12.1
click at [581, 506] on input "Continue" at bounding box center [563, 498] width 411 height 38
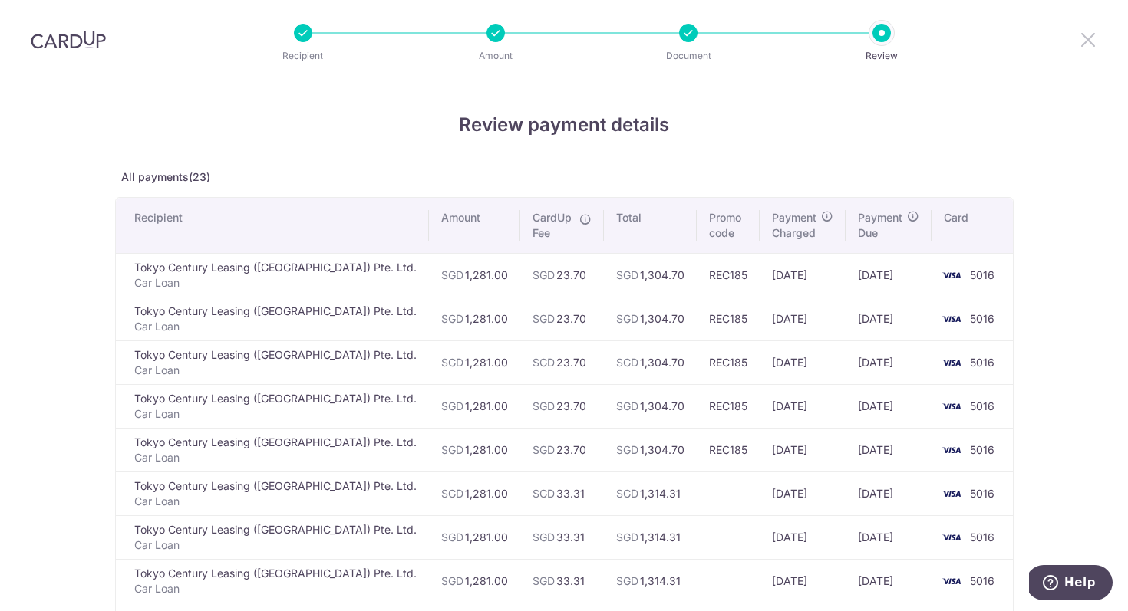
click at [1081, 44] on icon at bounding box center [1088, 39] width 18 height 19
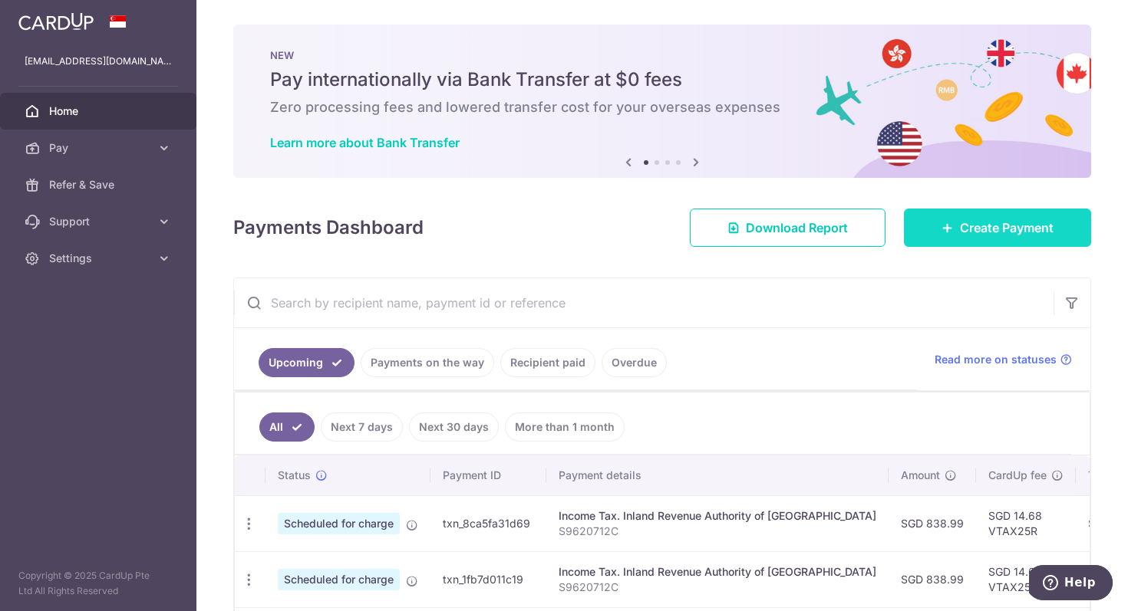
click at [981, 216] on link "Create Payment" at bounding box center [997, 228] width 187 height 38
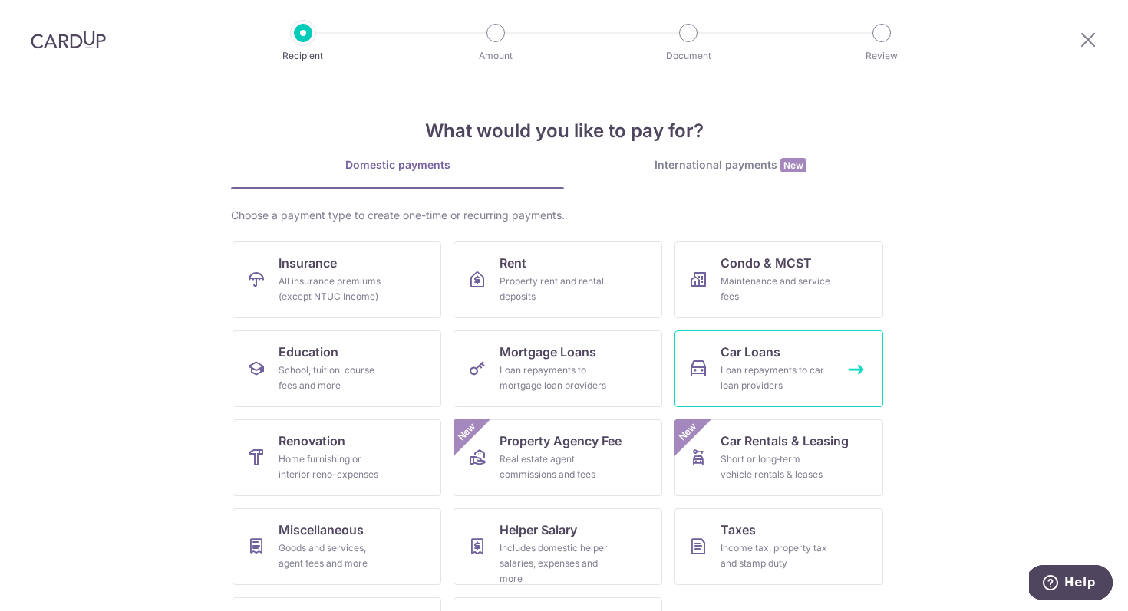
click at [802, 361] on link "Car Loans Loan repayments to car loan providers" at bounding box center [778, 369] width 209 height 77
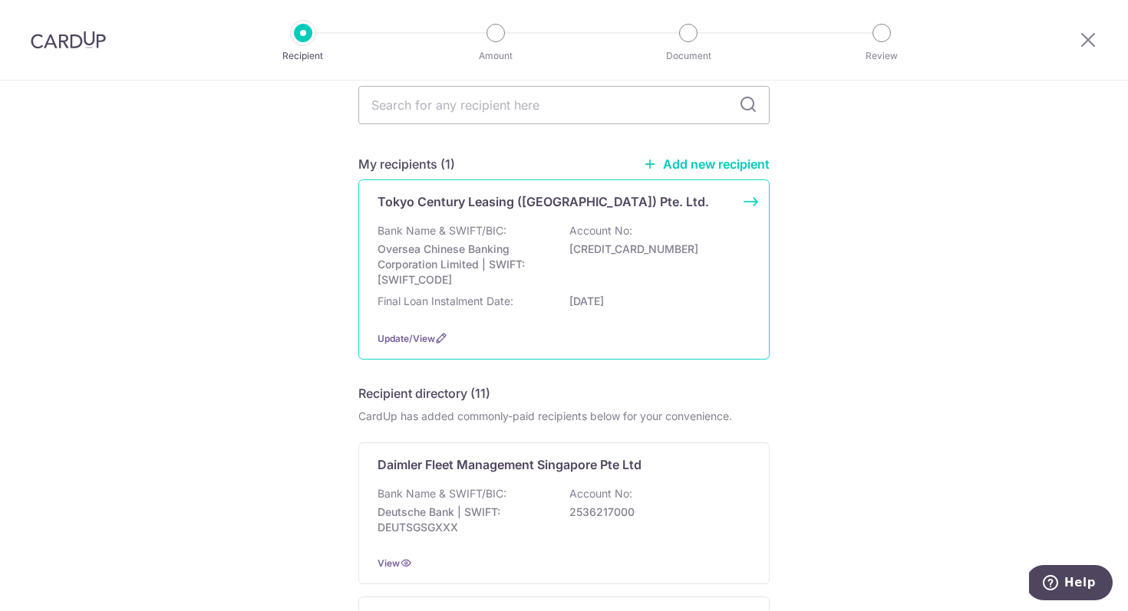
scroll to position [127, 0]
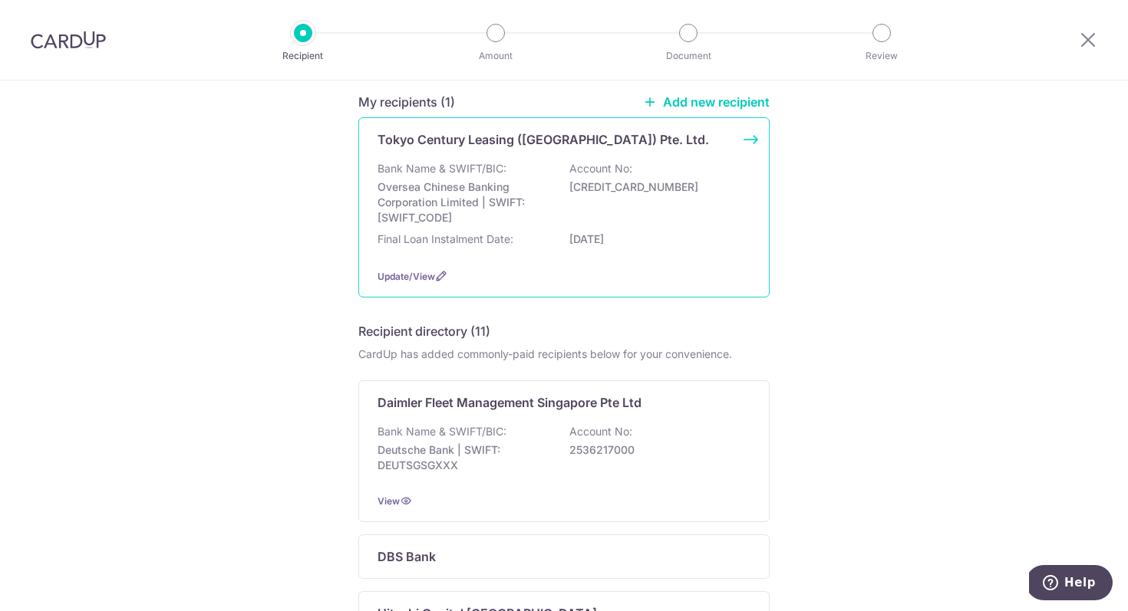
click at [463, 164] on p "Bank Name & SWIFT/BIC:" at bounding box center [441, 168] width 129 height 15
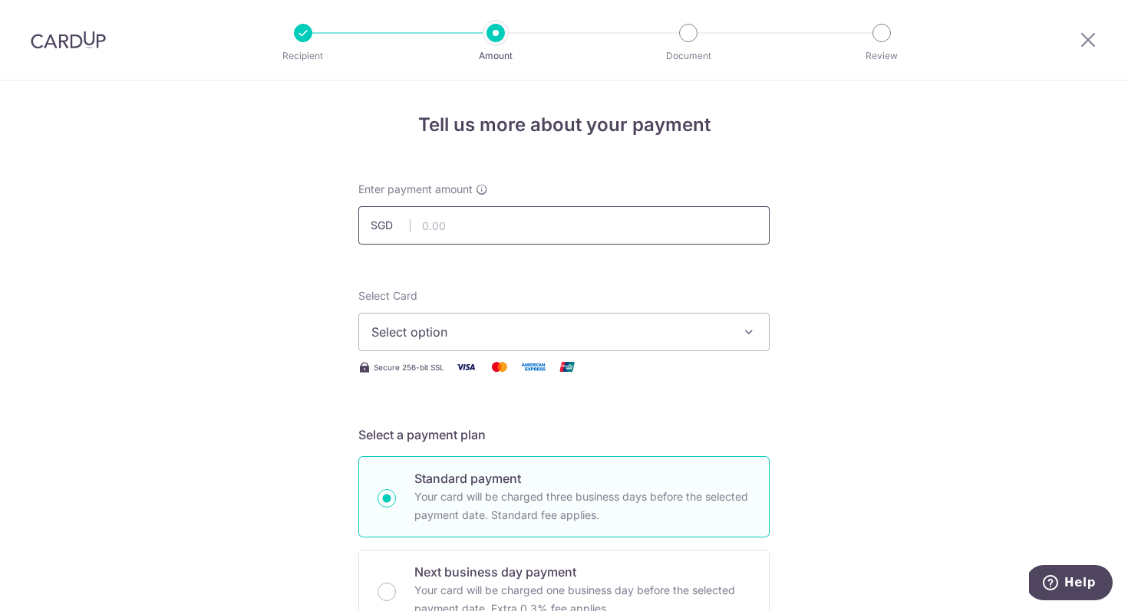
click at [508, 229] on input "text" at bounding box center [563, 225] width 411 height 38
type input "1,281.00"
click at [499, 323] on span "Select option" at bounding box center [549, 332] width 357 height 18
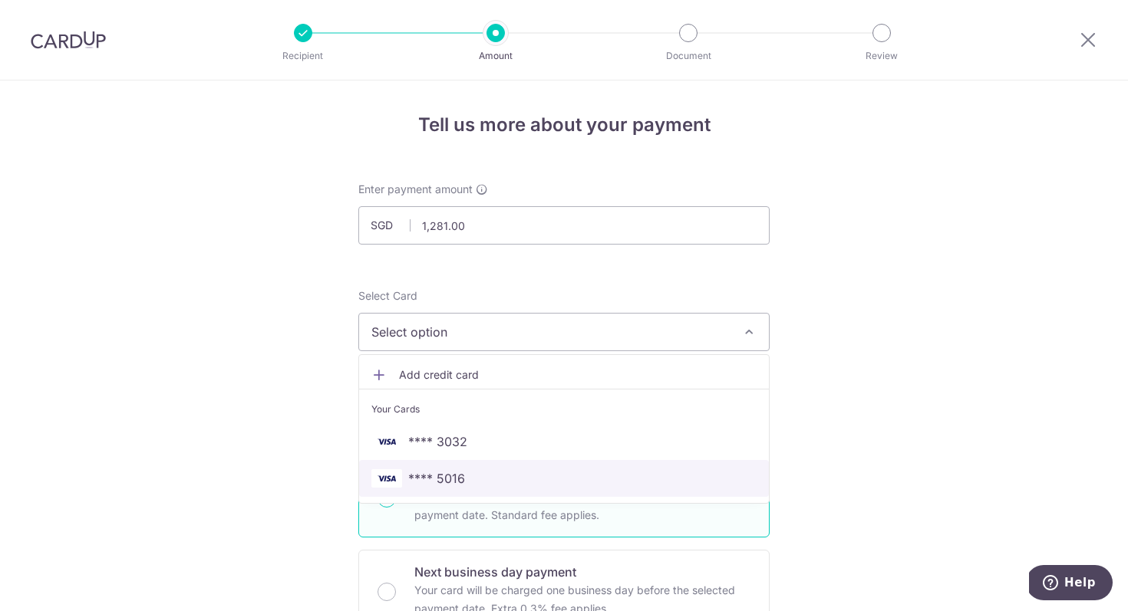
click at [624, 476] on span "**** 5016" at bounding box center [563, 478] width 385 height 18
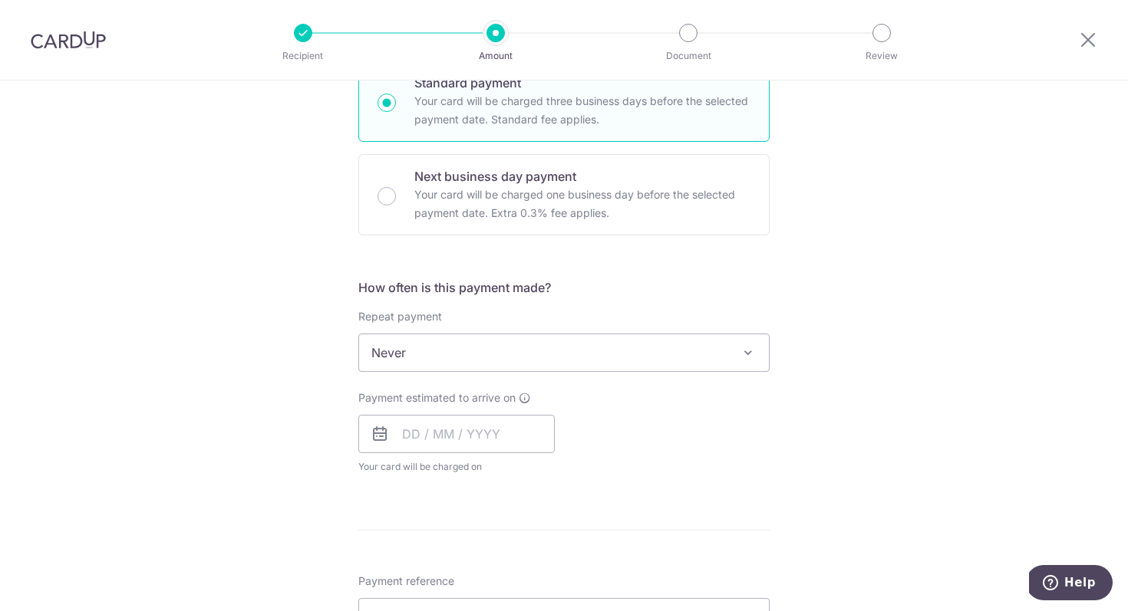
scroll to position [511, 0]
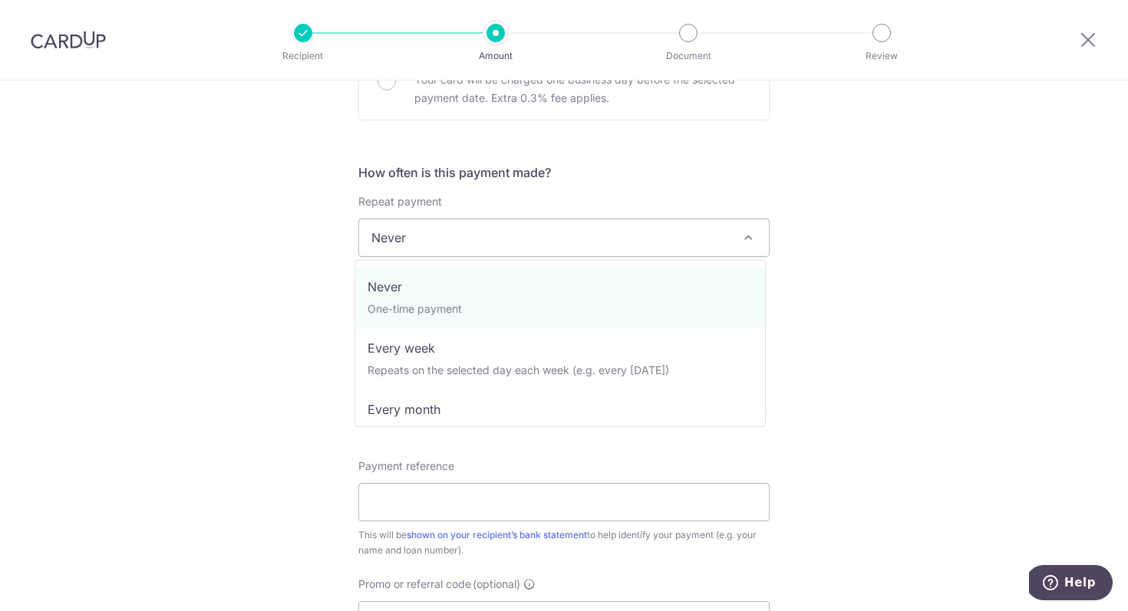
click at [522, 232] on span "Never" at bounding box center [564, 237] width 410 height 37
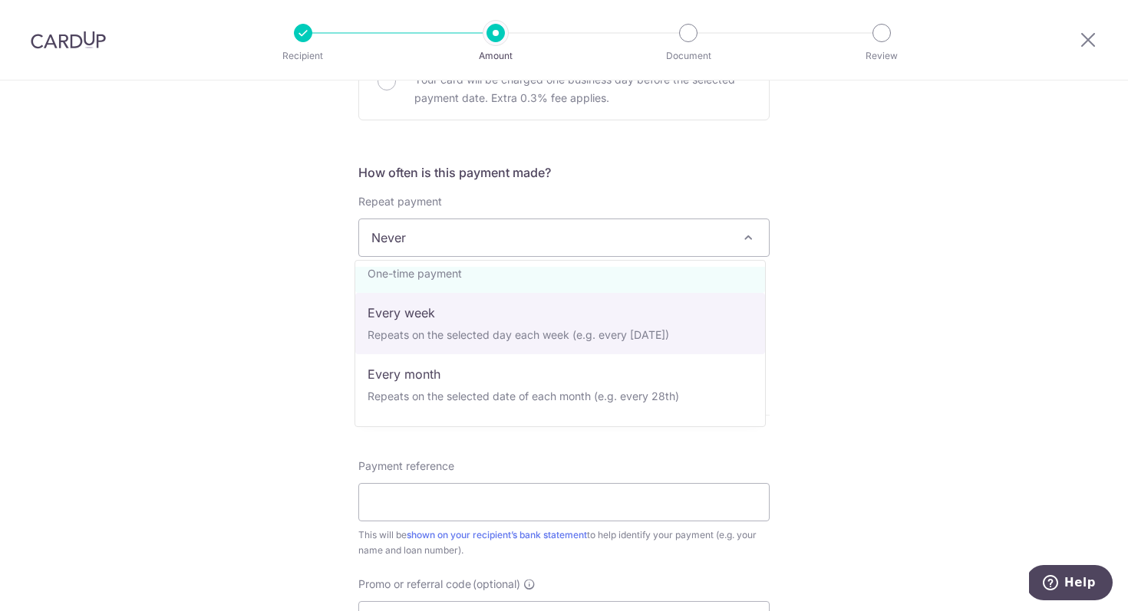
scroll to position [36, 0]
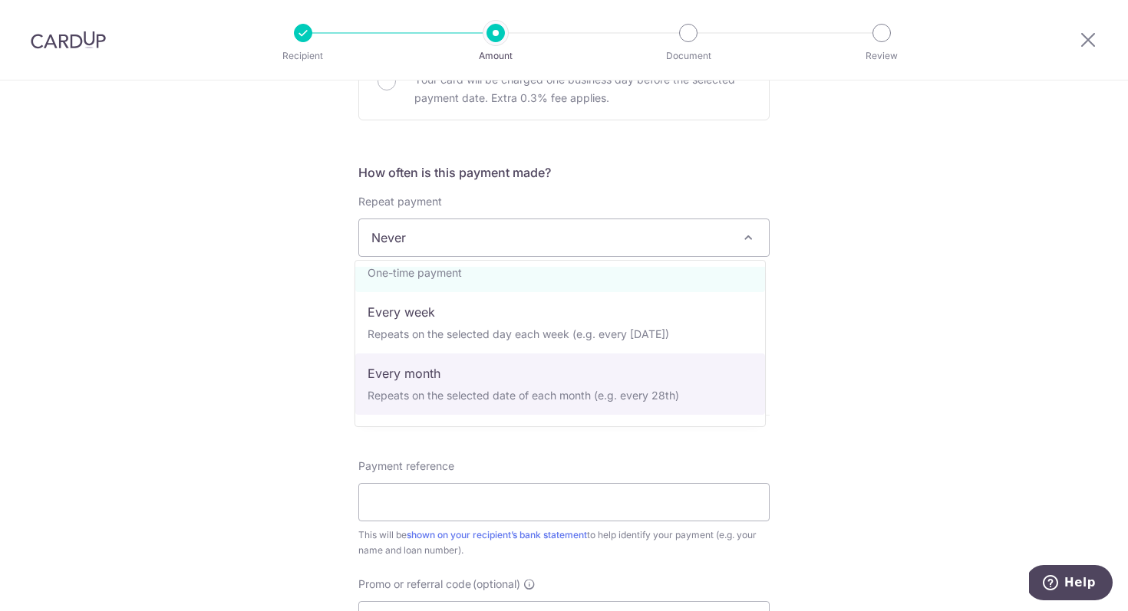
select select "3"
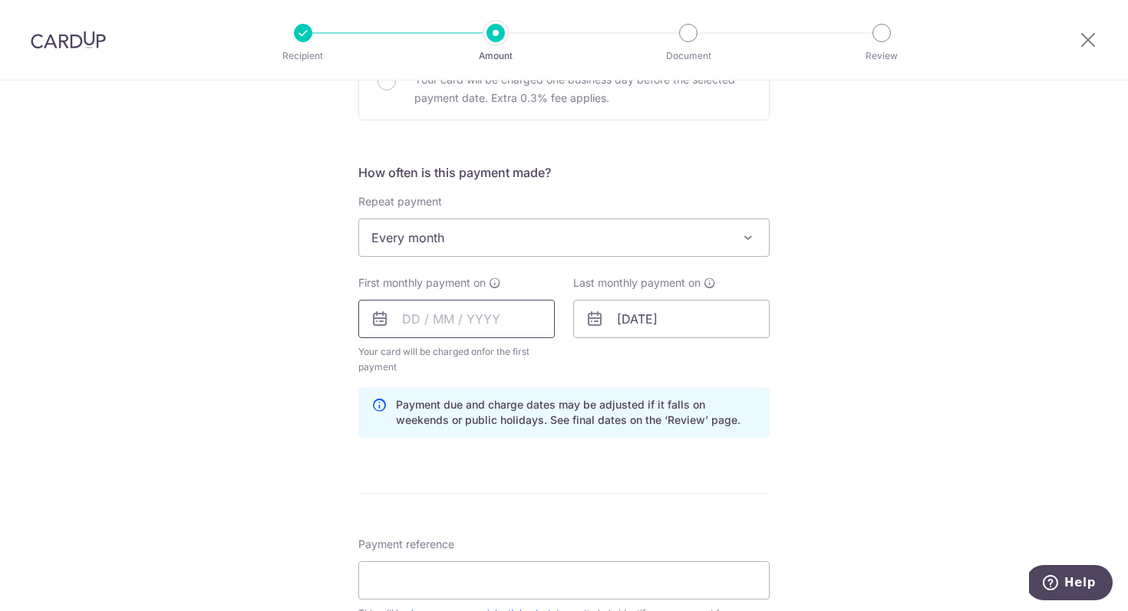
click at [459, 325] on input "text" at bounding box center [456, 319] width 196 height 38
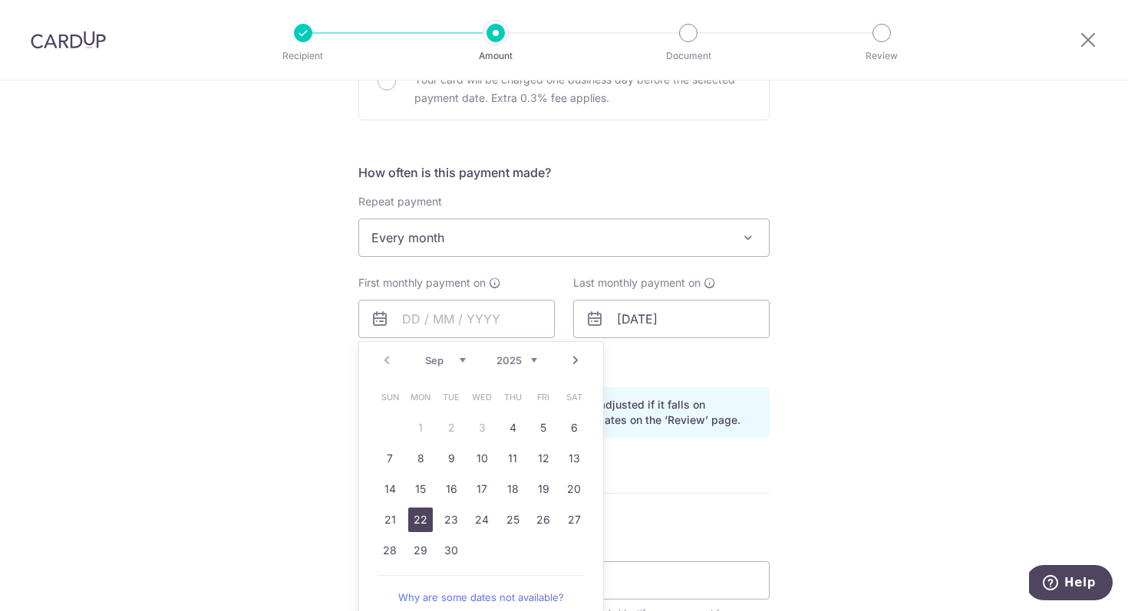
click at [412, 518] on link "22" at bounding box center [420, 520] width 25 height 25
type input "22/09/2025"
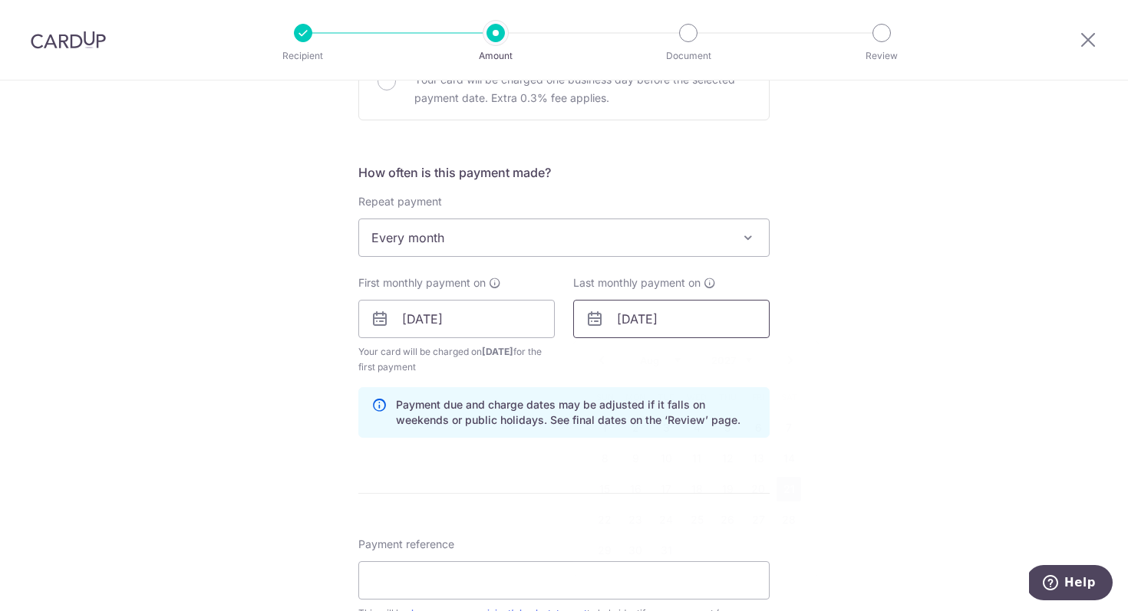
click at [703, 321] on input "21/08/2027" at bounding box center [671, 319] width 196 height 38
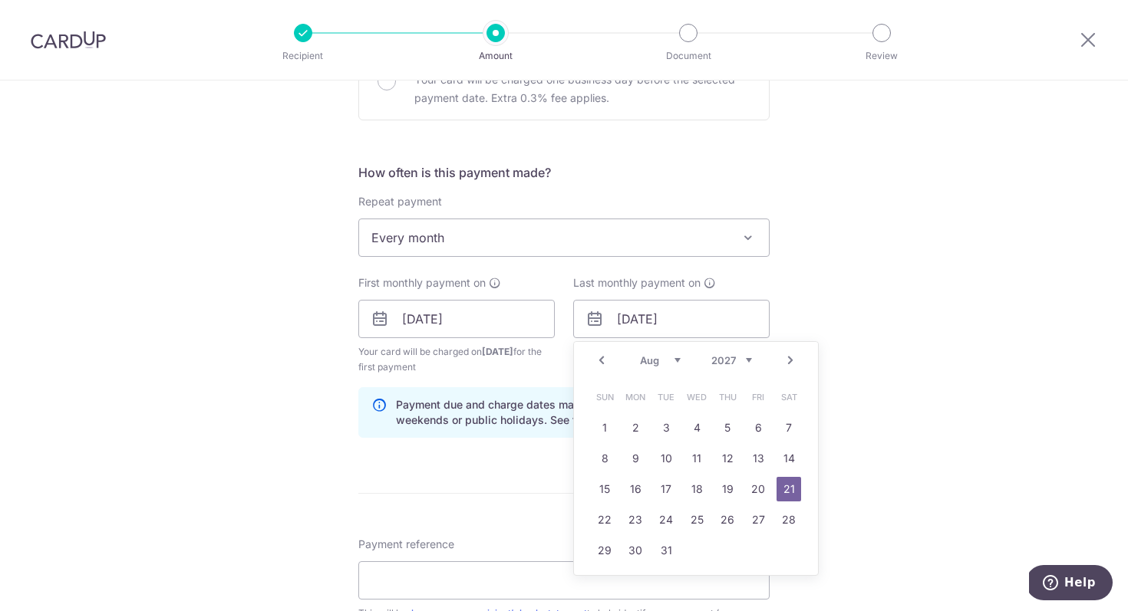
click at [732, 362] on select "2024 2025 2026 2027 2028 2029 2030 2031 2032 2033 2034 2035" at bounding box center [731, 360] width 41 height 12
click at [598, 357] on link "Prev" at bounding box center [601, 360] width 18 height 18
click at [592, 366] on link "Prev" at bounding box center [601, 360] width 18 height 18
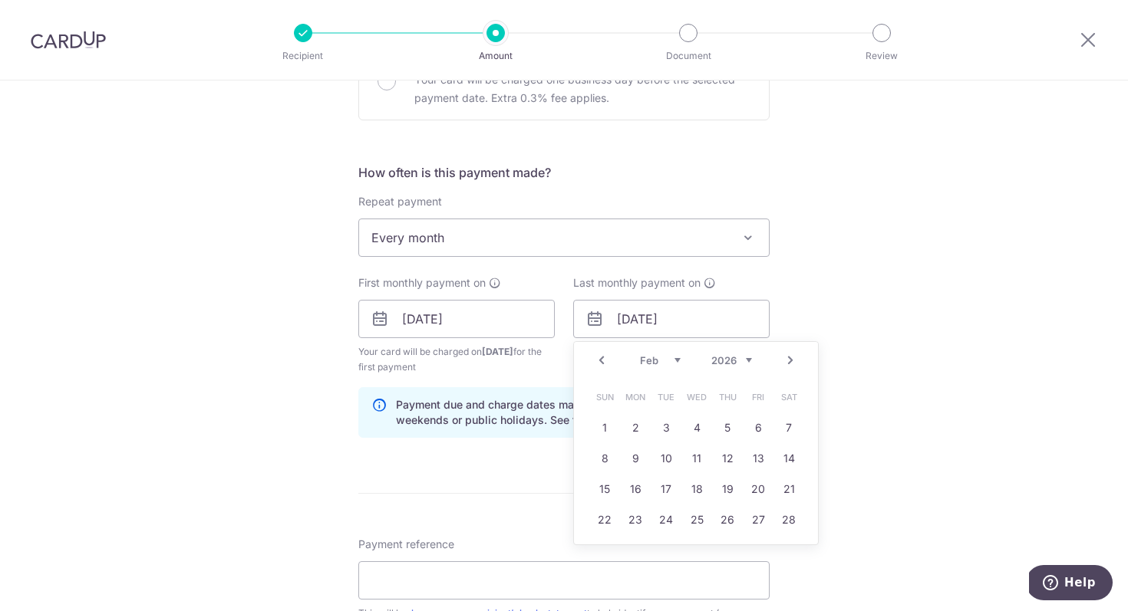
click at [592, 366] on link "Prev" at bounding box center [601, 360] width 18 height 18
click at [717, 519] on link "22" at bounding box center [727, 520] width 25 height 25
type input "[DATE]"
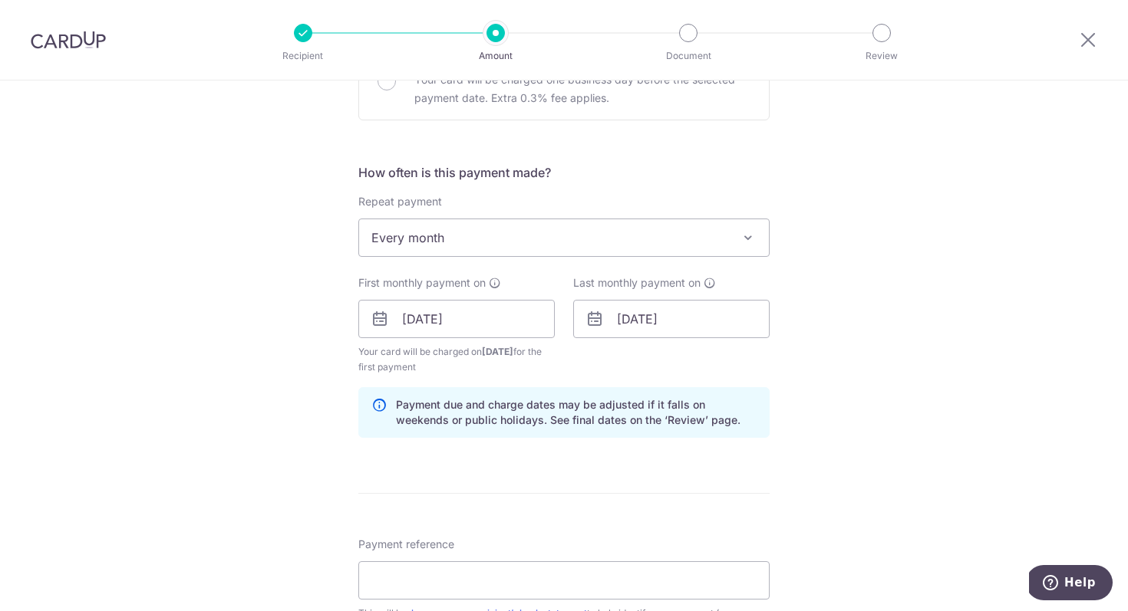
click at [852, 493] on div "Tell us more about your payment Enter payment amount SGD 1,281.00 1281.00 Selec…" at bounding box center [564, 303] width 1128 height 1466
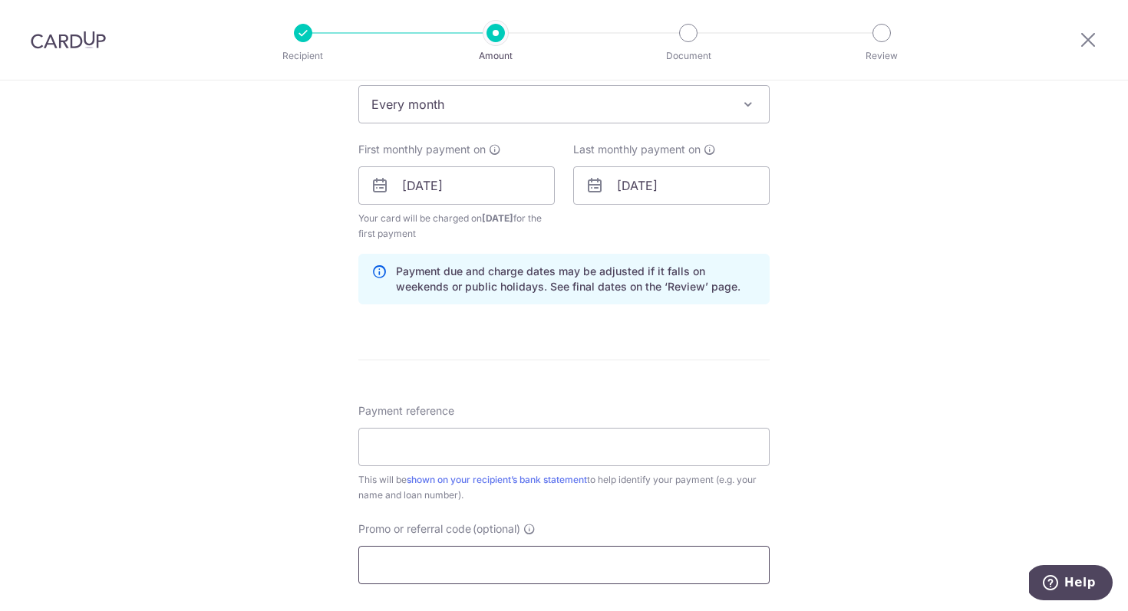
scroll to position [794, 0]
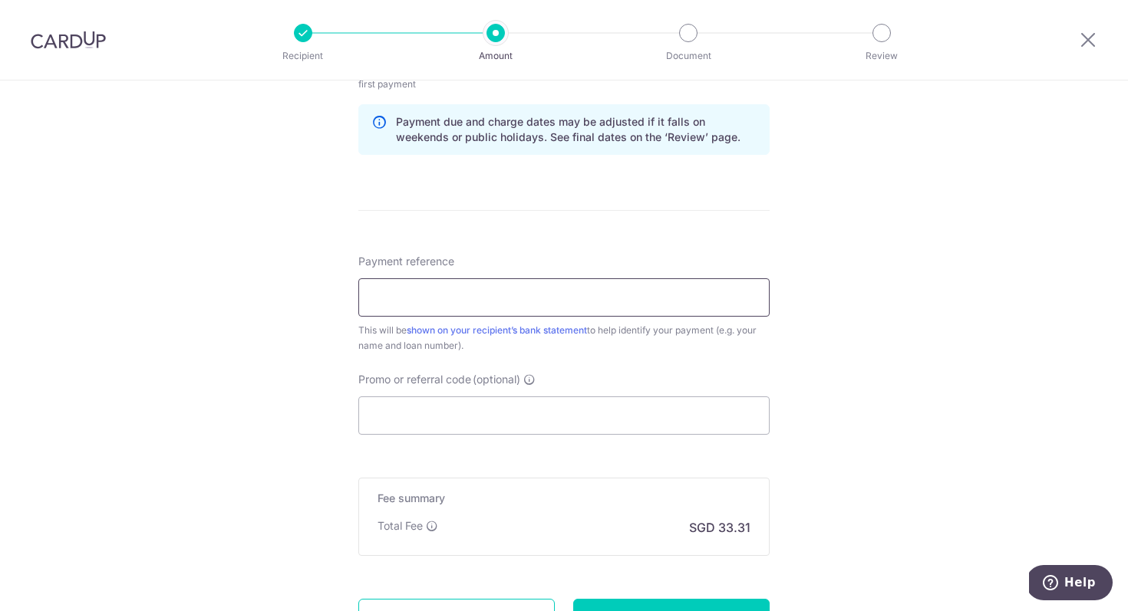
click at [527, 301] on input "Payment reference" at bounding box center [563, 297] width 411 height 38
type input "COLL T20343"
click at [501, 415] on input "Promo or referral code (optional)" at bounding box center [563, 416] width 411 height 38
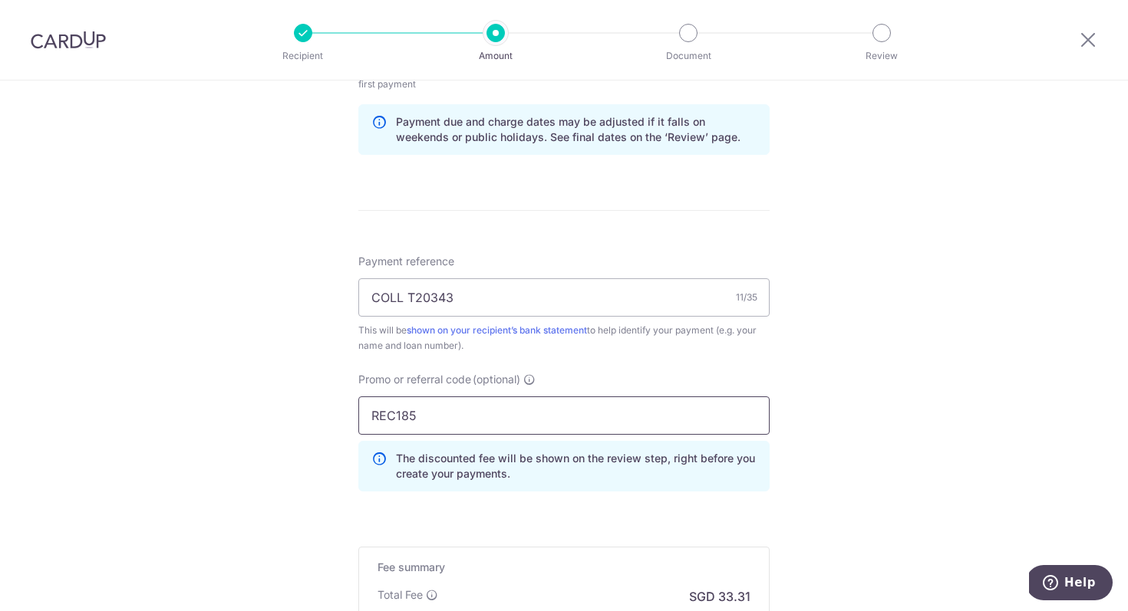
type input "REC185"
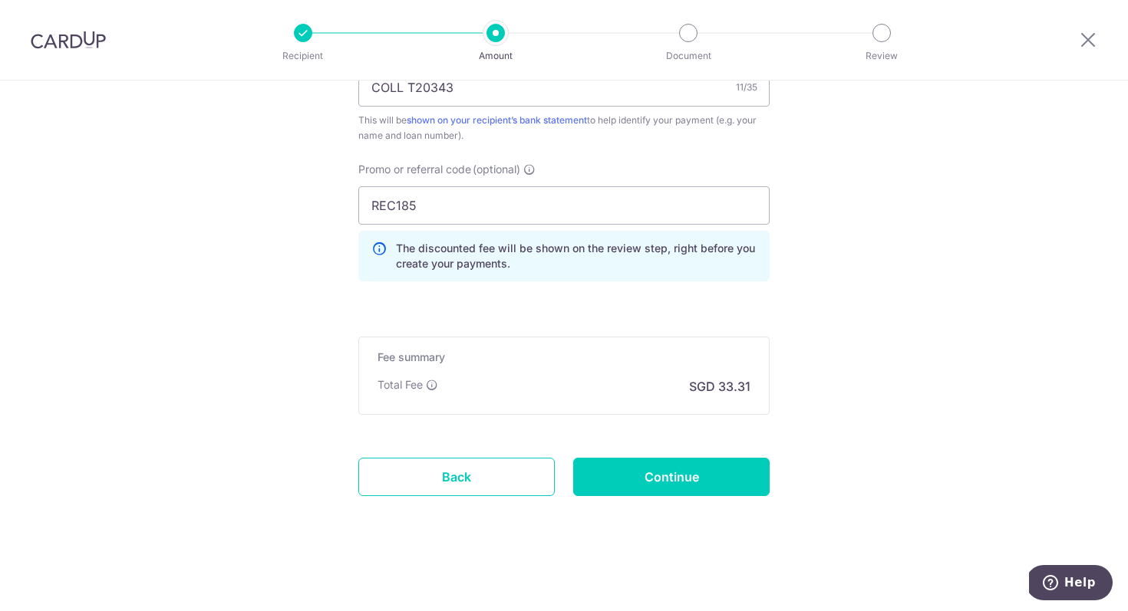
click at [700, 483] on input "Continue" at bounding box center [671, 477] width 196 height 38
type input "Create Schedule"
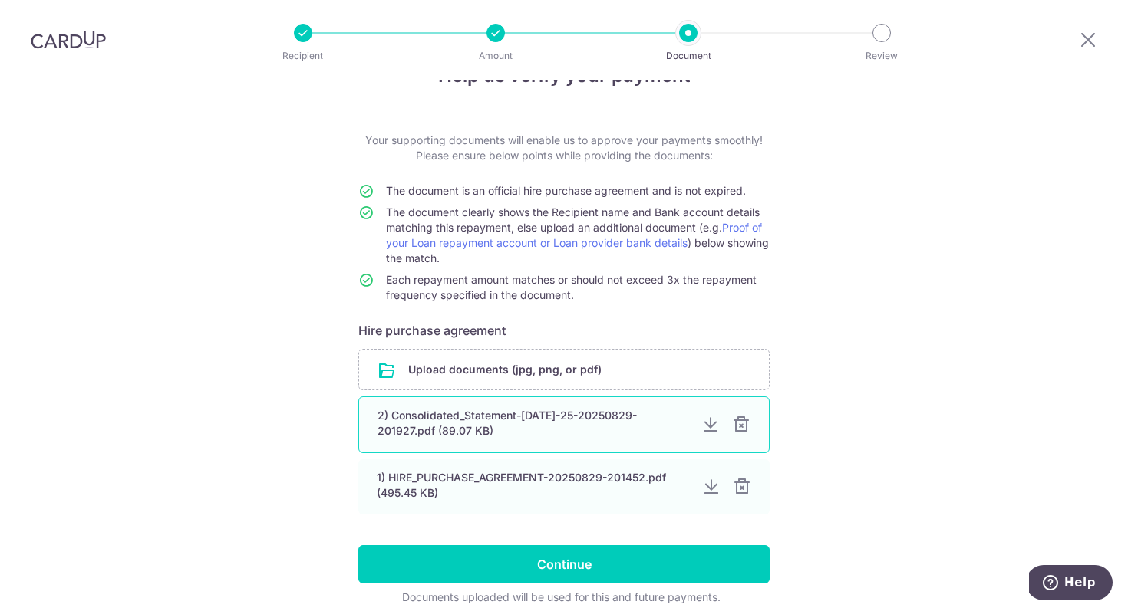
scroll to position [114, 0]
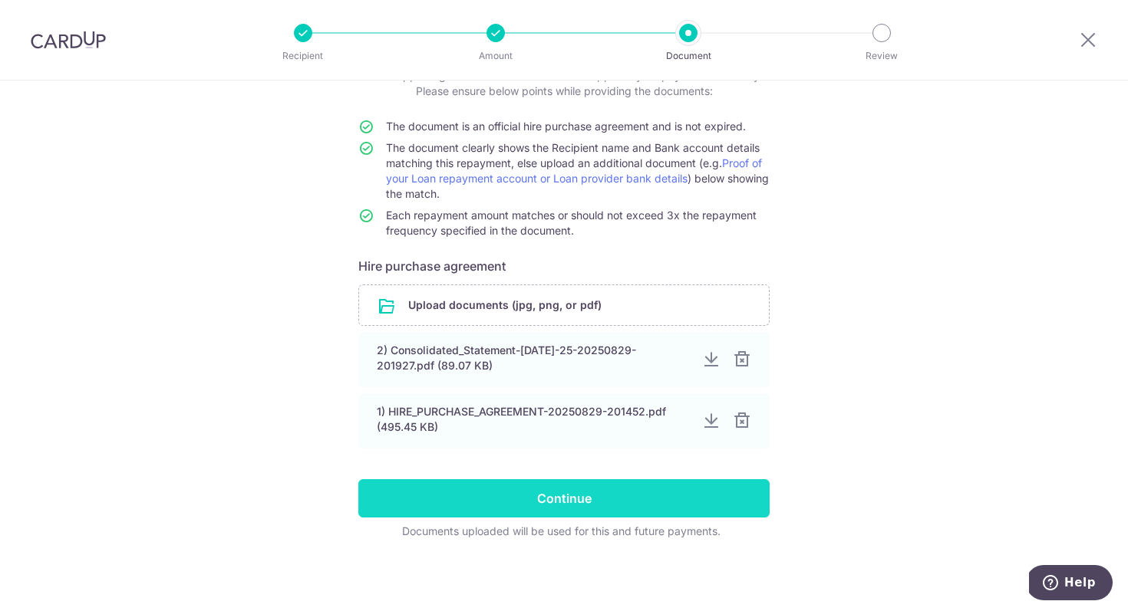
click at [567, 509] on input "Continue" at bounding box center [563, 498] width 411 height 38
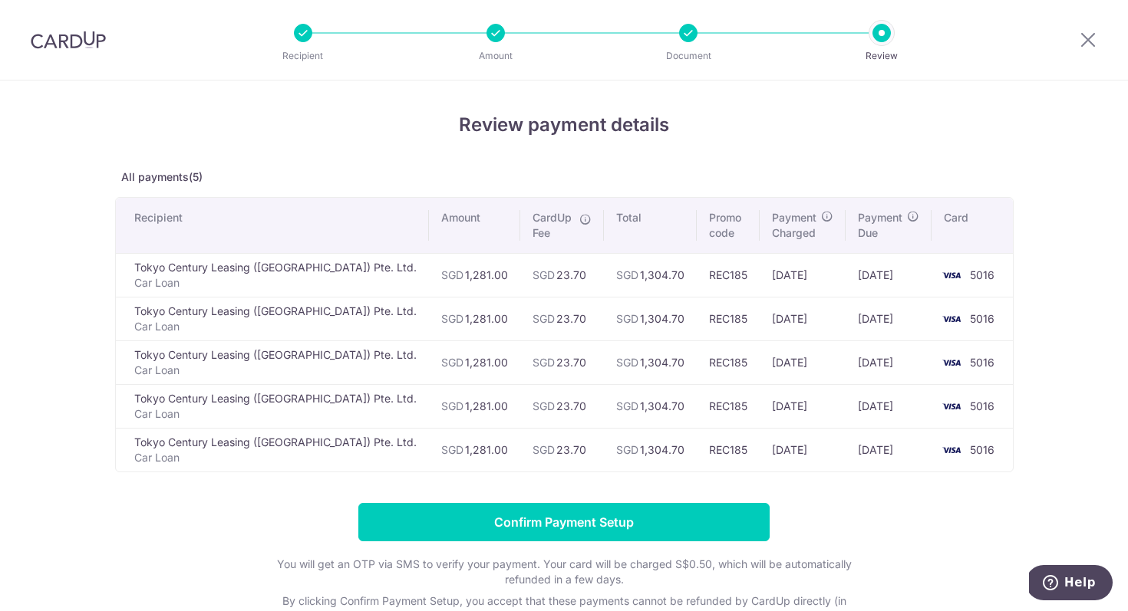
drag, startPoint x: 657, startPoint y: 274, endPoint x: 689, endPoint y: 272, distance: 31.5
click at [697, 272] on td "REC185" at bounding box center [728, 275] width 63 height 44
click at [697, 288] on td "REC185" at bounding box center [728, 275] width 63 height 44
click at [937, 527] on form "Confirm Payment Setup You will get an OTP via SMS to verify your payment. Your …" at bounding box center [564, 571] width 898 height 137
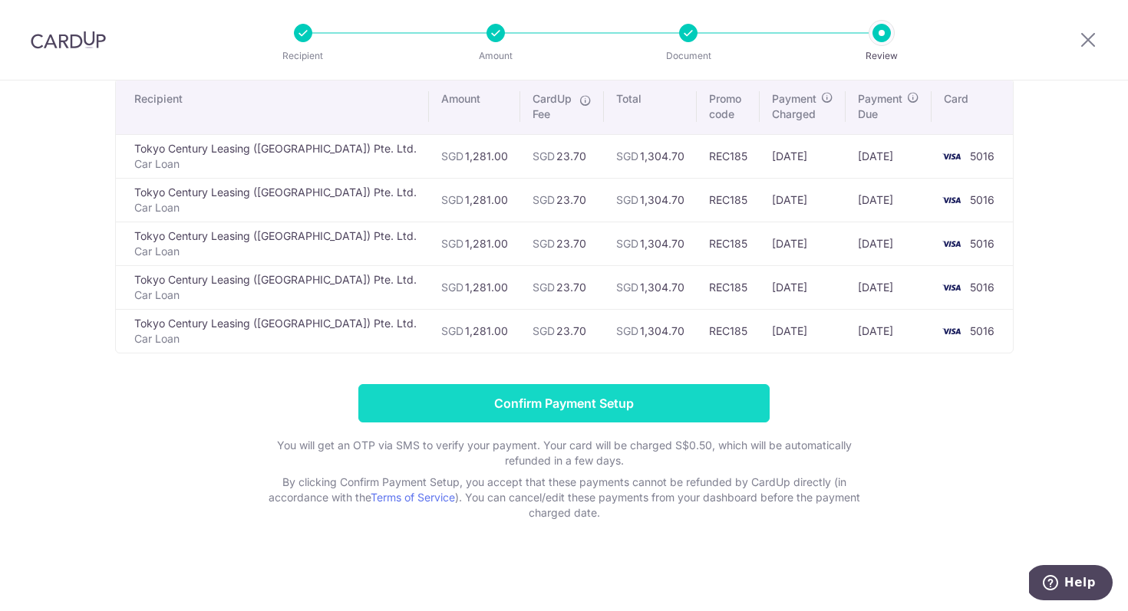
click at [601, 407] on input "Confirm Payment Setup" at bounding box center [563, 403] width 411 height 38
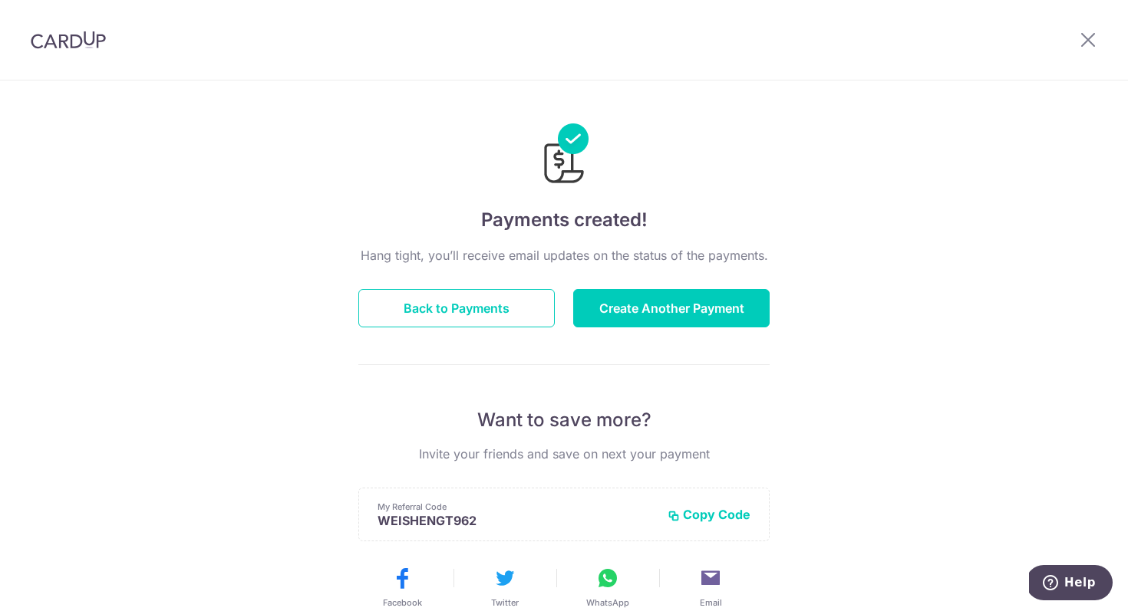
click at [205, 418] on div "Payments created! Hang tight, you’ll receive email updates on the status of the…" at bounding box center [564, 490] width 1128 height 819
